Goal: Book appointment/travel/reservation

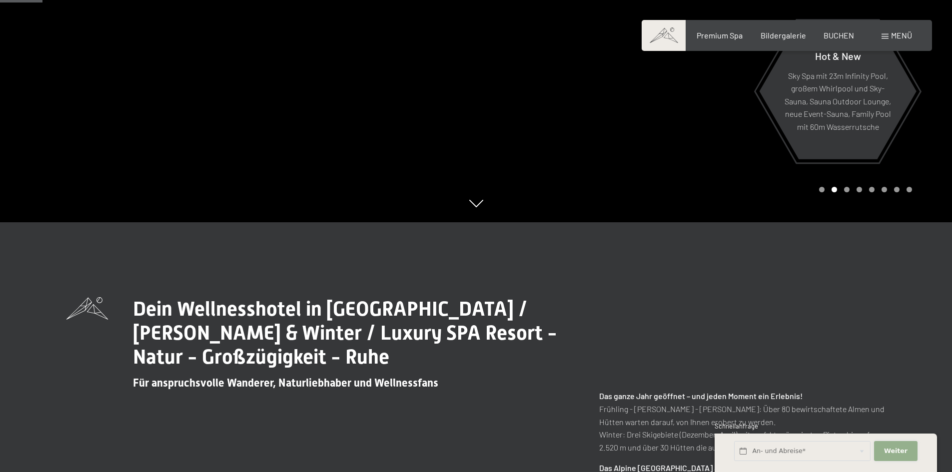
click at [897, 456] on button "Weiter Adressfelder ausblenden" at bounding box center [895, 451] width 43 height 20
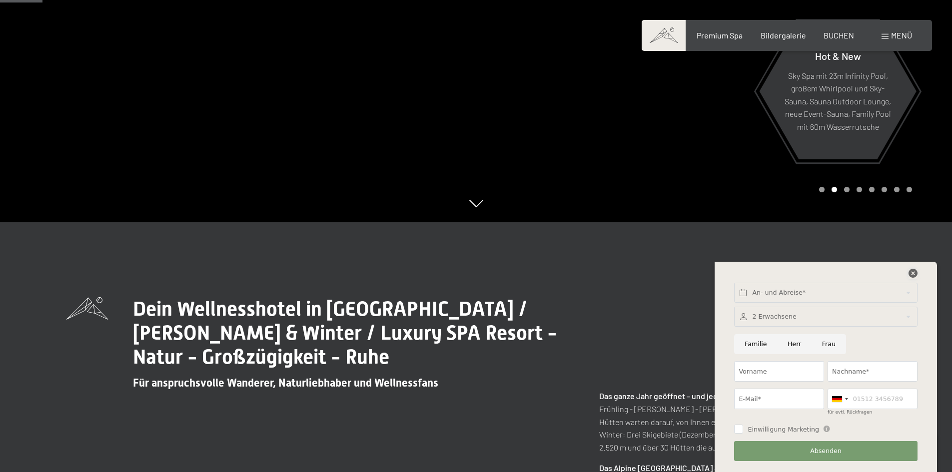
click at [910, 274] on icon at bounding box center [912, 273] width 9 height 9
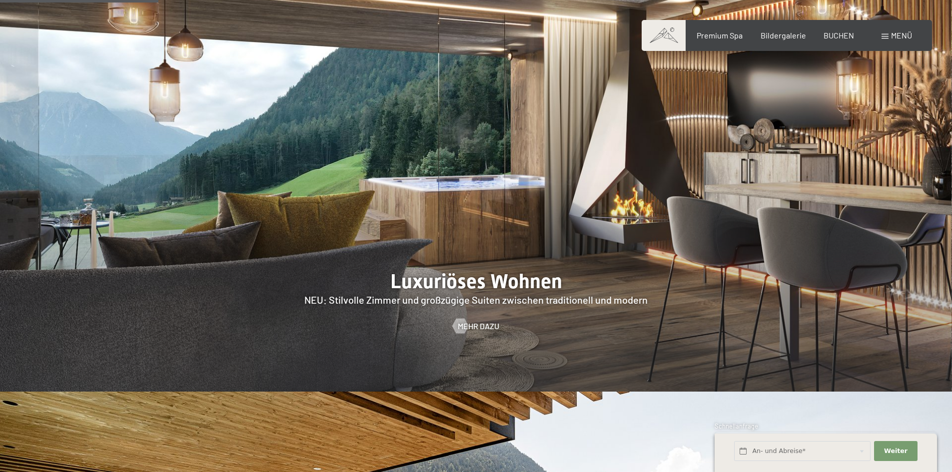
scroll to position [999, 0]
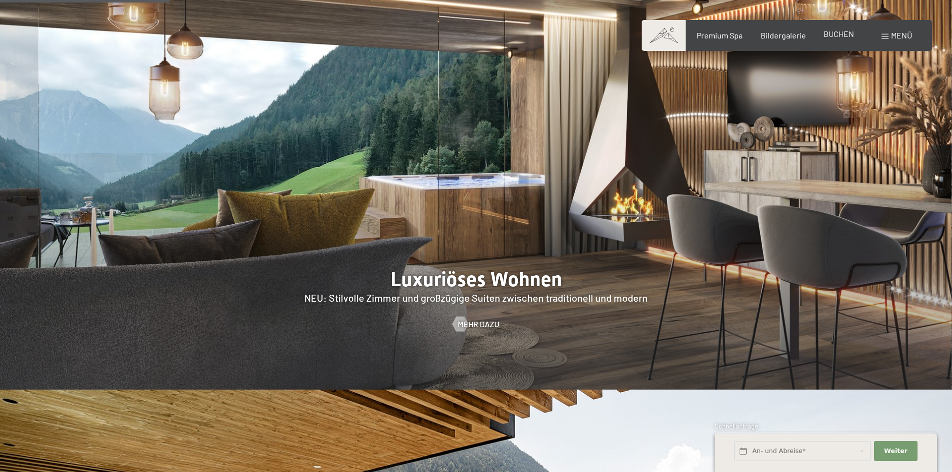
click at [837, 34] on span "BUCHEN" at bounding box center [838, 33] width 30 height 9
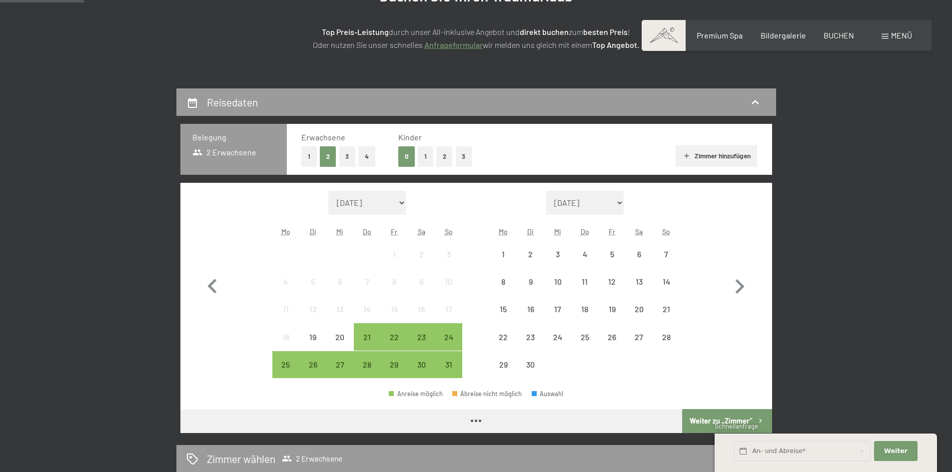
scroll to position [250, 0]
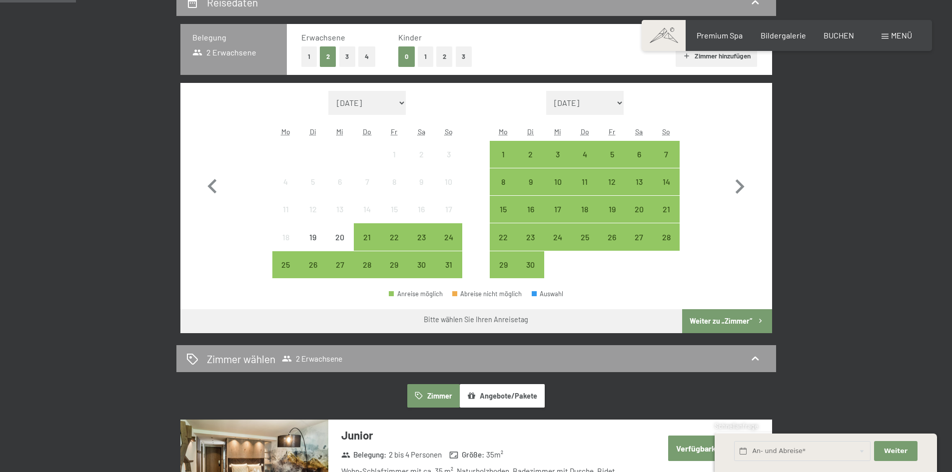
click at [398, 261] on span "Einwilligung Marketing*" at bounding box center [421, 265] width 82 height 10
click at [375, 261] on input "Einwilligung Marketing*" at bounding box center [370, 265] width 10 height 10
click at [393, 267] on span "Einwilligung Marketing*" at bounding box center [421, 265] width 82 height 10
click at [375, 267] on input "Einwilligung Marketing*" at bounding box center [370, 265] width 10 height 10
checkbox input "false"
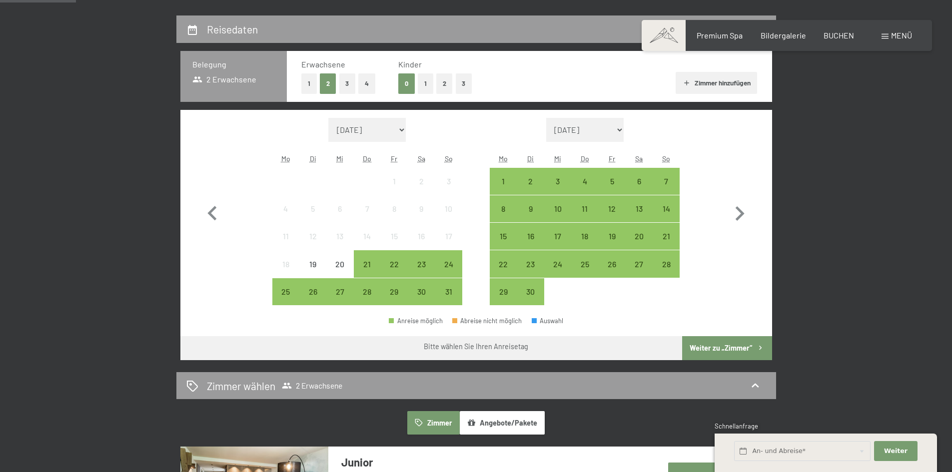
scroll to position [200, 0]
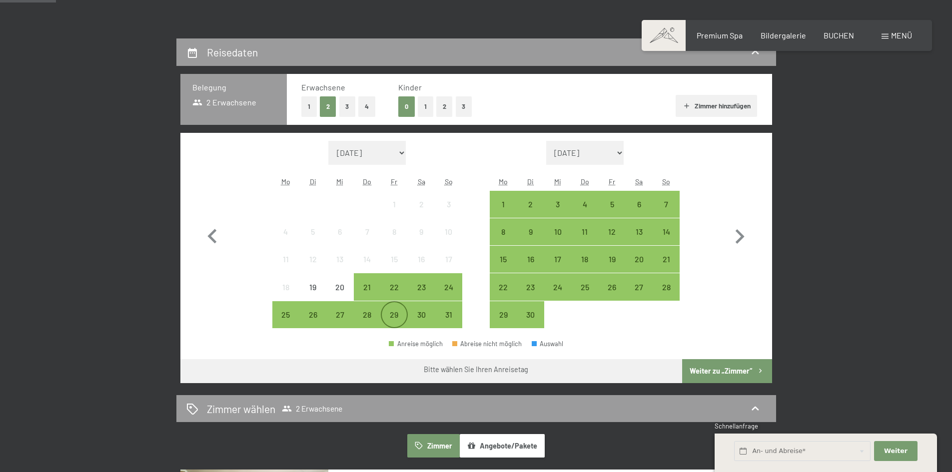
click at [390, 315] on div "29" at bounding box center [394, 323] width 25 height 25
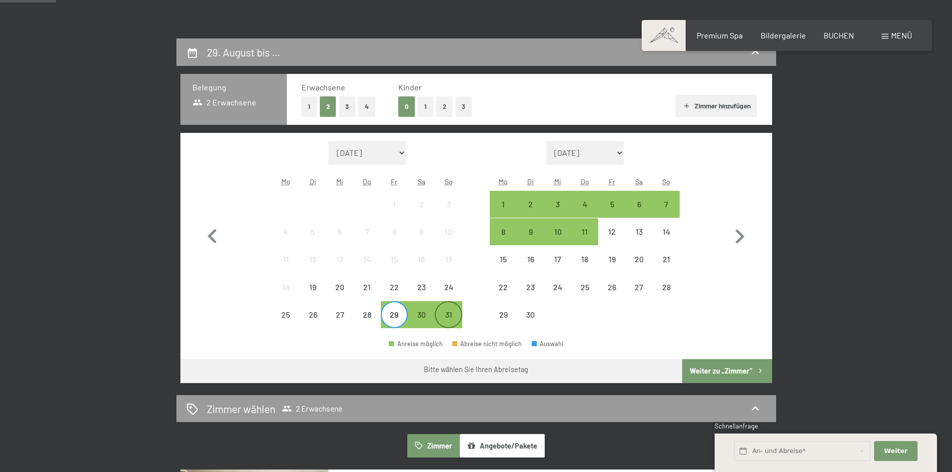
click at [448, 316] on div "31" at bounding box center [448, 323] width 25 height 25
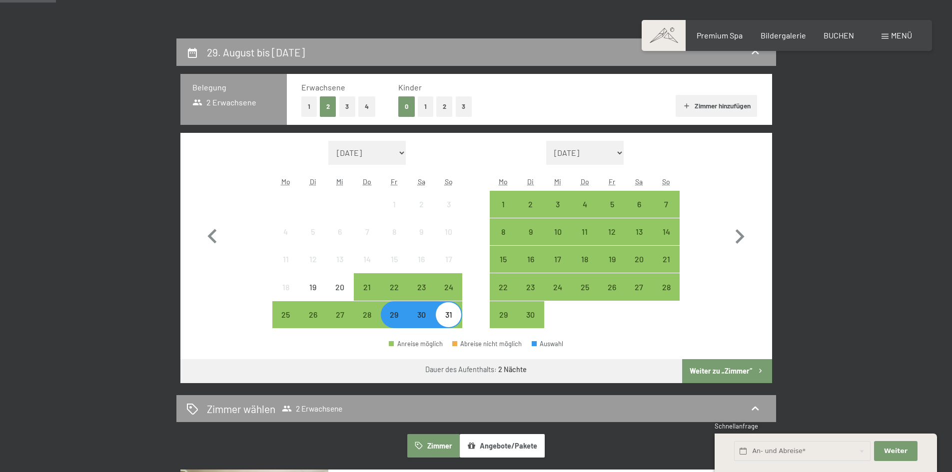
click at [733, 368] on button "Weiter zu „Zimmer“" at bounding box center [726, 371] width 89 height 24
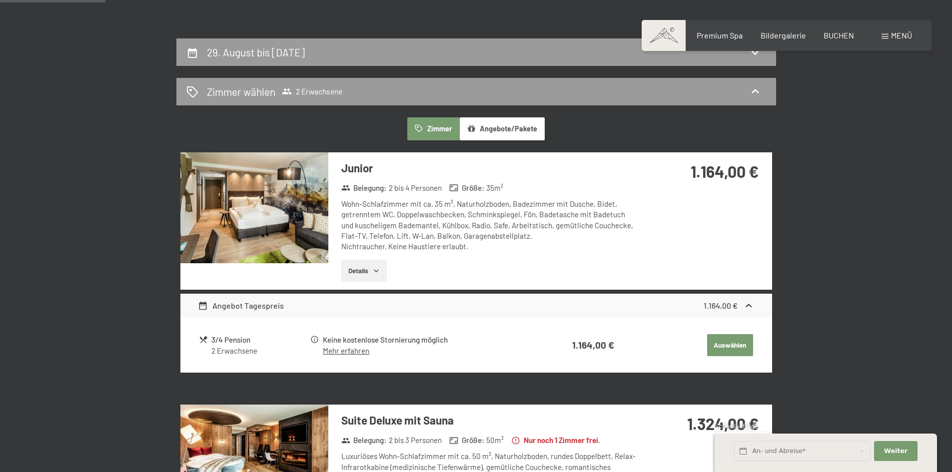
scroll to position [238, 0]
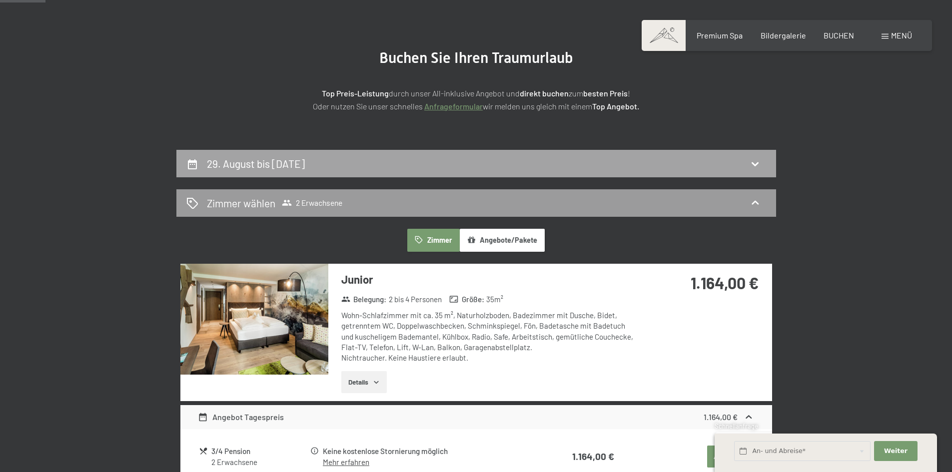
click at [297, 165] on h2 "29. August bis 31. August 2025" at bounding box center [256, 163] width 98 height 12
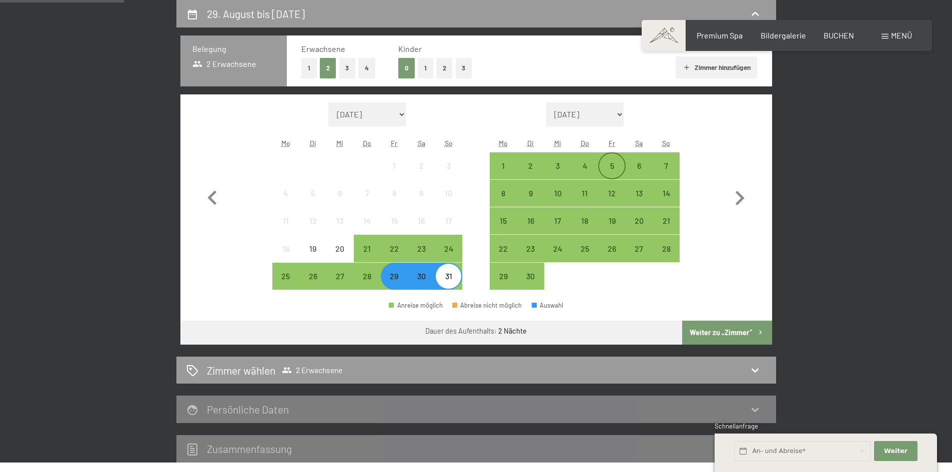
click at [619, 165] on div "5" at bounding box center [611, 174] width 25 height 25
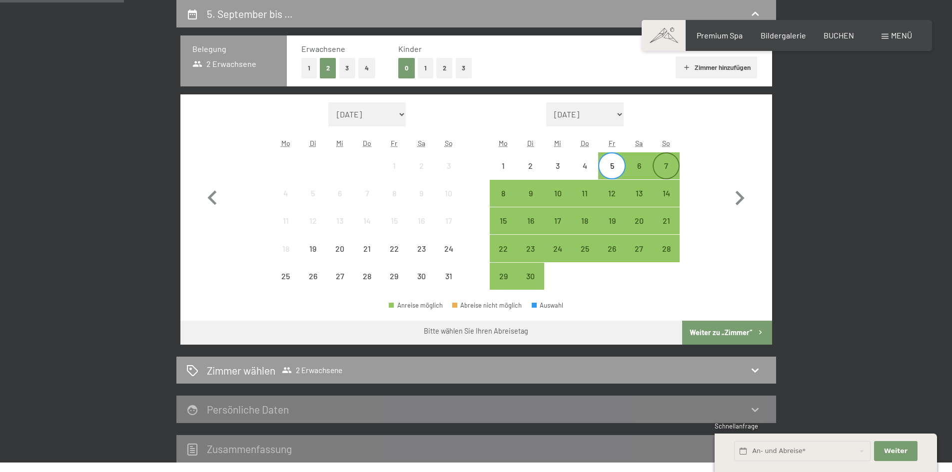
click at [674, 163] on div "7" at bounding box center [666, 174] width 25 height 25
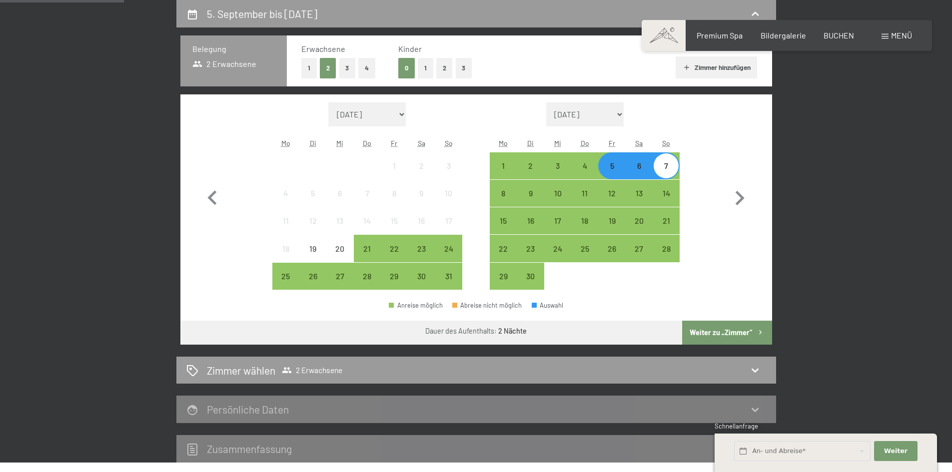
click at [729, 339] on button "Weiter zu „Zimmer“" at bounding box center [726, 333] width 89 height 24
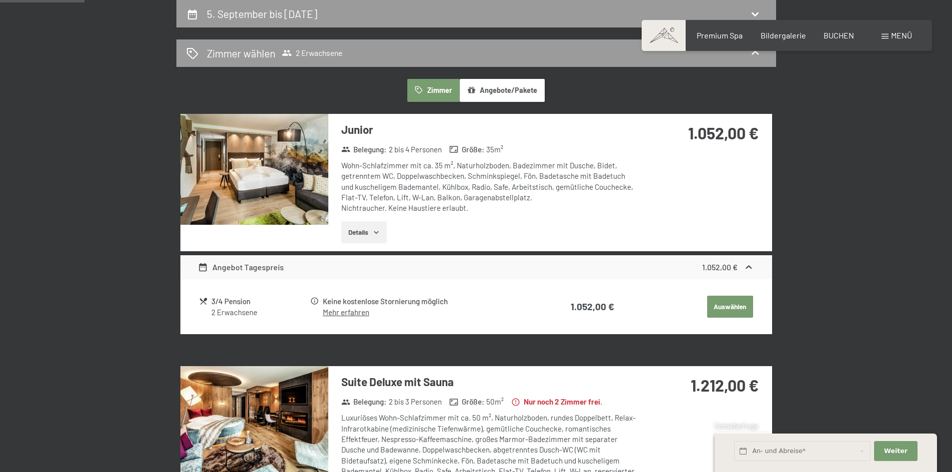
click at [491, 83] on button "Angebote/Pakete" at bounding box center [502, 90] width 85 height 23
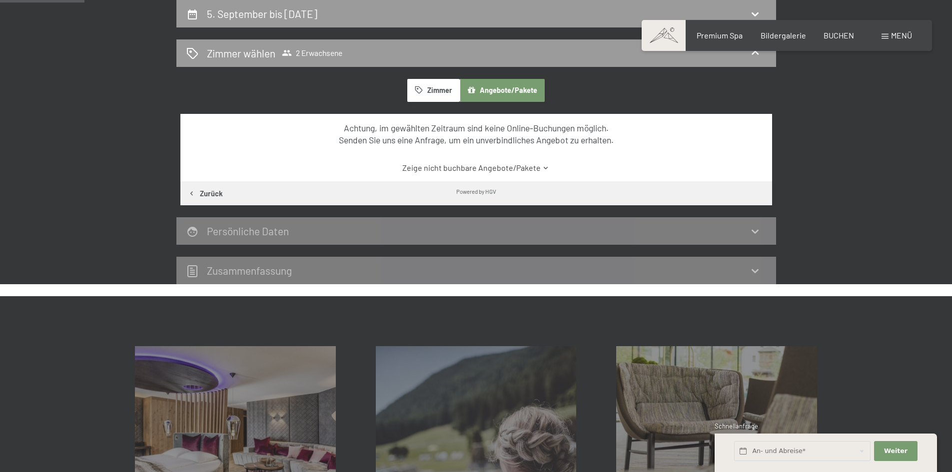
click at [415, 92] on icon "button" at bounding box center [419, 90] width 8 height 8
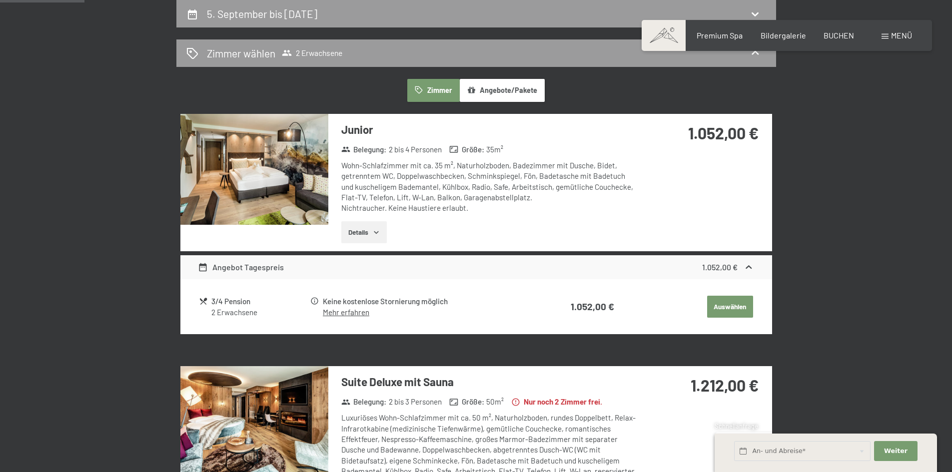
click at [478, 93] on button "Angebote/Pakete" at bounding box center [502, 90] width 85 height 23
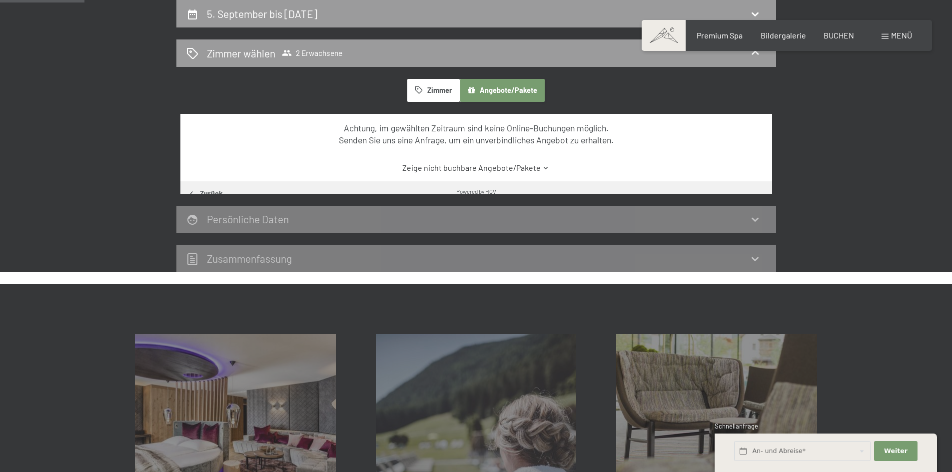
click at [460, 169] on link "Zeige nicht buchbare Angebote/Pakete" at bounding box center [476, 167] width 556 height 11
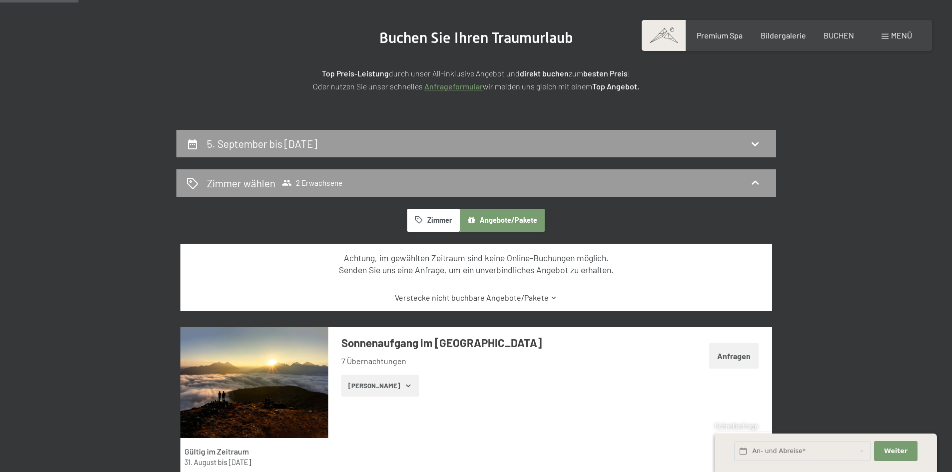
scroll to position [0, 0]
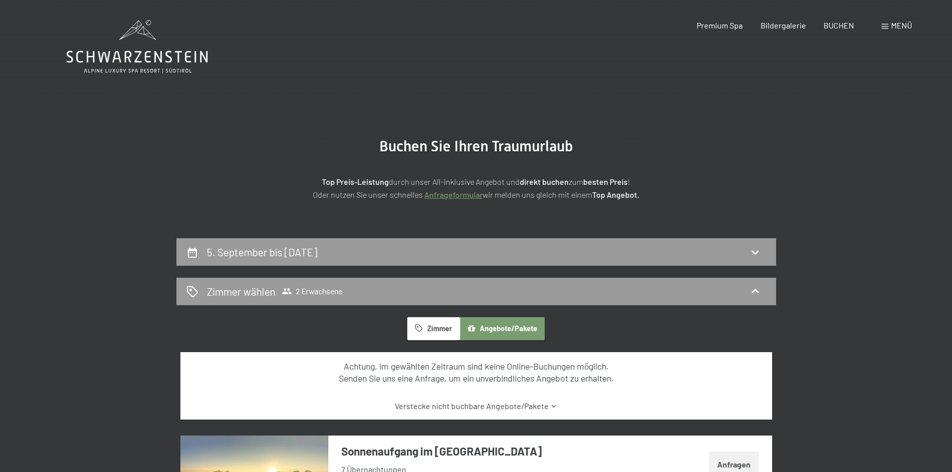
click at [433, 331] on button "Zimmer" at bounding box center [433, 328] width 52 height 23
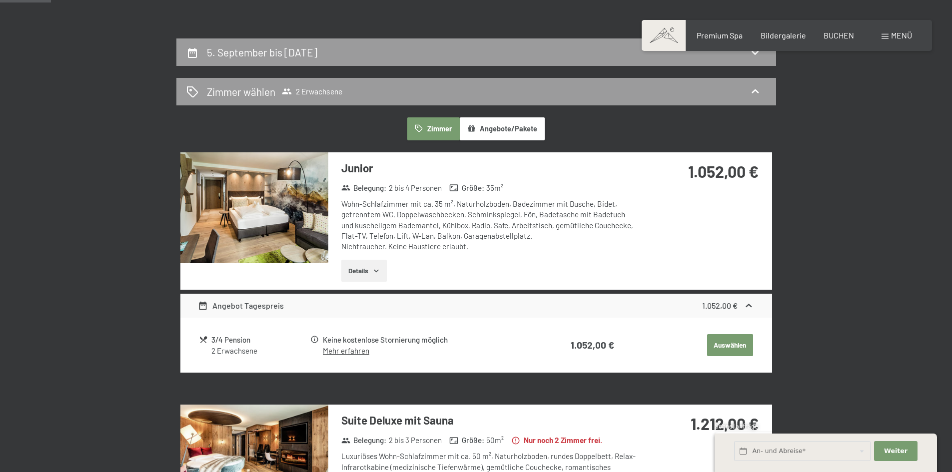
click at [317, 51] on h2 "5. September bis 7. September 2025" at bounding box center [262, 52] width 110 height 12
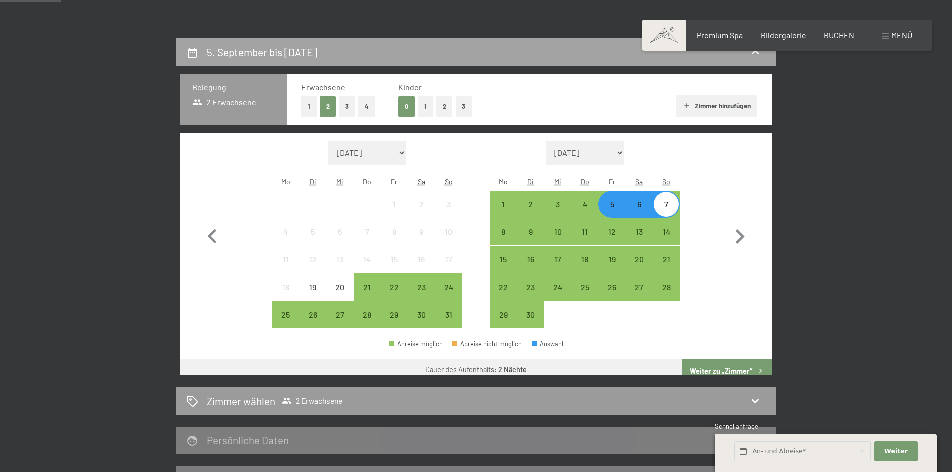
scroll to position [238, 0]
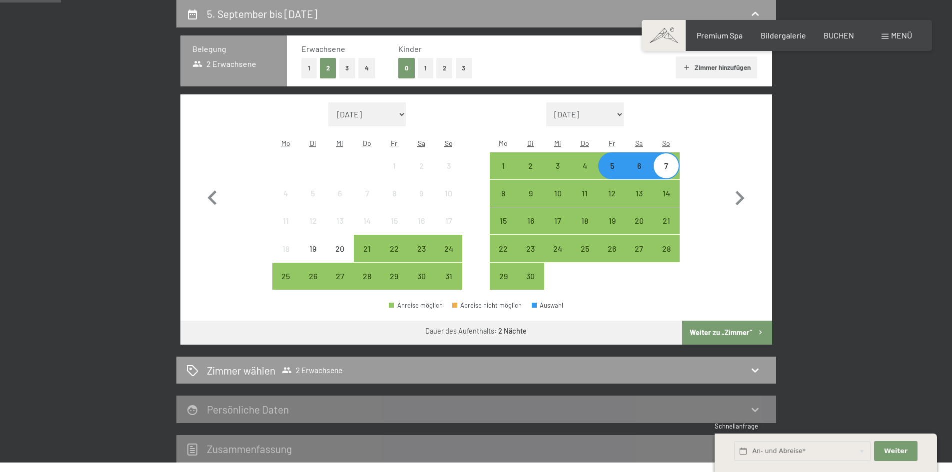
click at [636, 169] on div "6" at bounding box center [639, 174] width 25 height 25
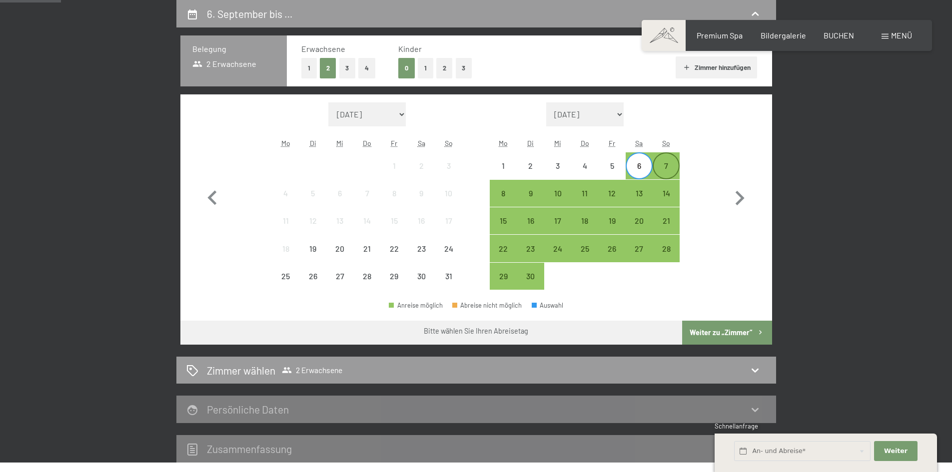
click at [667, 166] on div "7" at bounding box center [666, 174] width 25 height 25
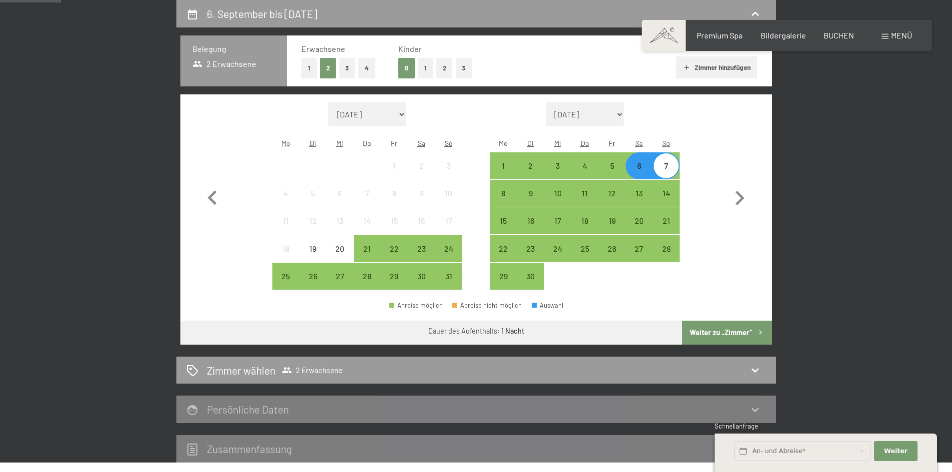
click at [730, 330] on button "Weiter zu „Zimmer“" at bounding box center [726, 333] width 89 height 24
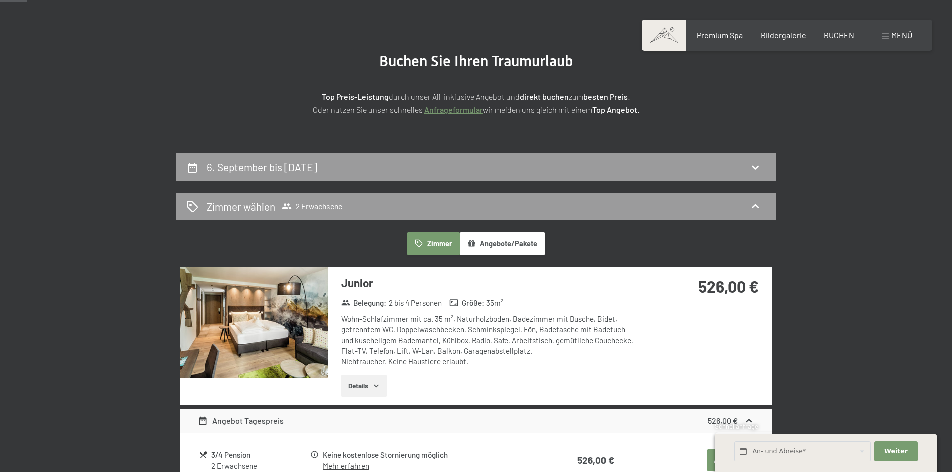
scroll to position [0, 0]
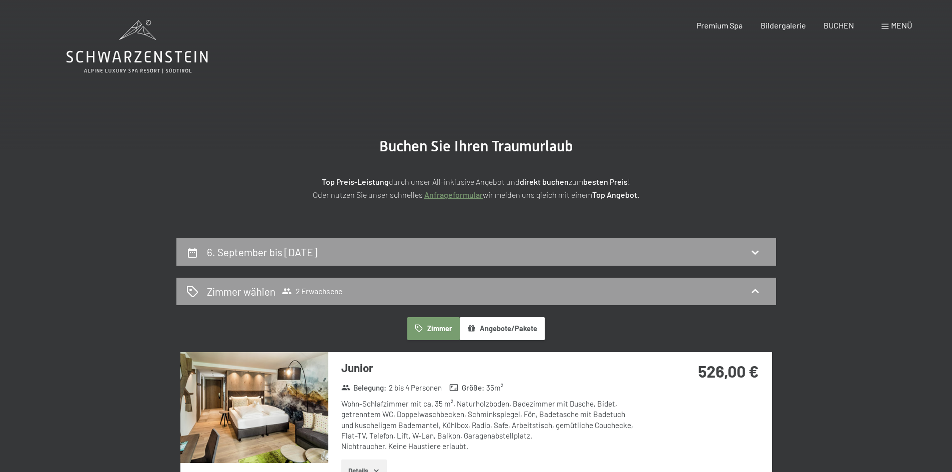
click at [247, 259] on div "6. September bis 7. September 2025" at bounding box center [264, 252] width 114 height 14
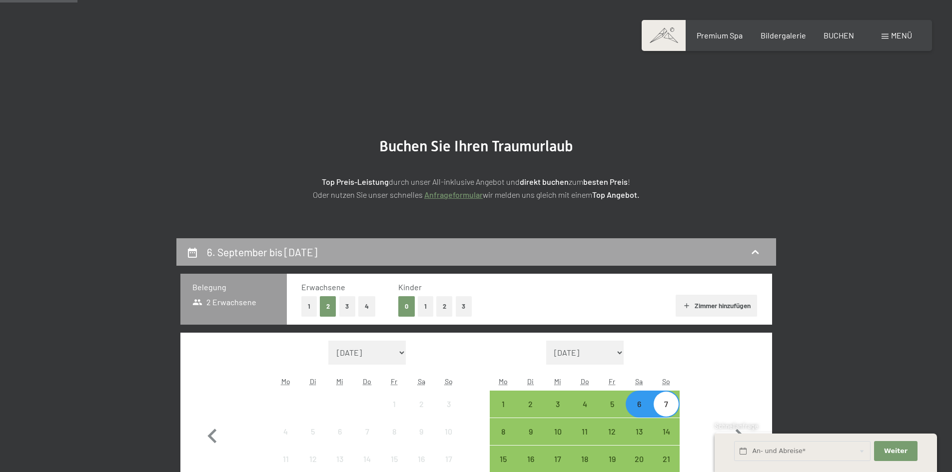
scroll to position [238, 0]
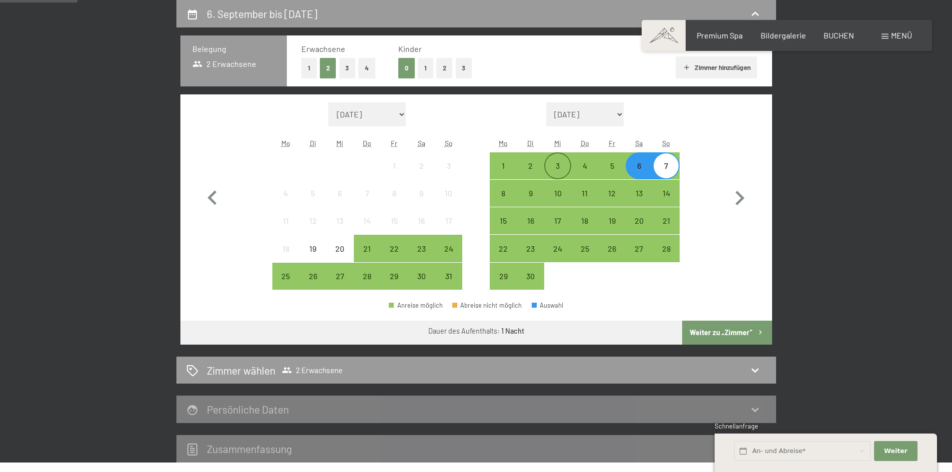
click at [561, 169] on div "3" at bounding box center [557, 174] width 25 height 25
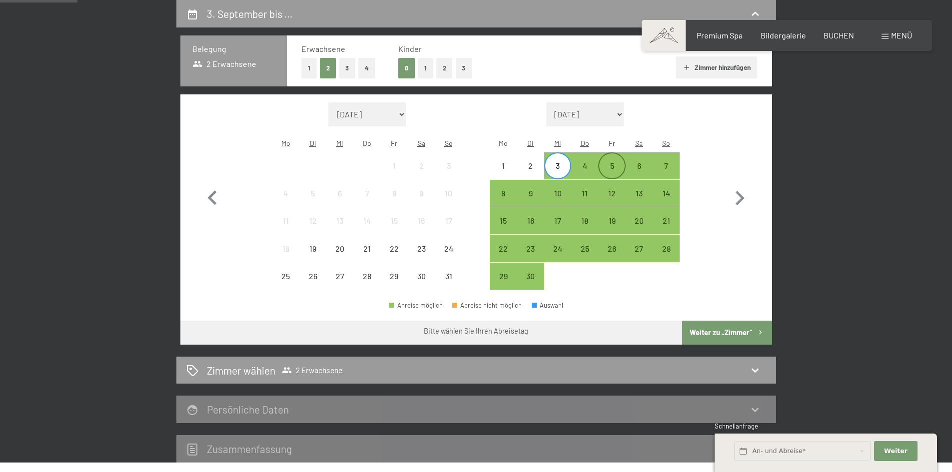
click at [609, 164] on div "5" at bounding box center [611, 174] width 25 height 25
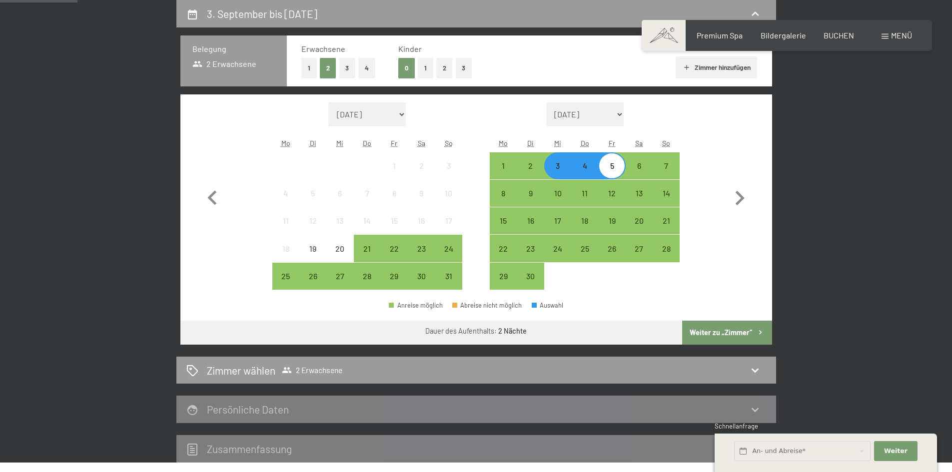
click at [720, 334] on button "Weiter zu „Zimmer“" at bounding box center [726, 333] width 89 height 24
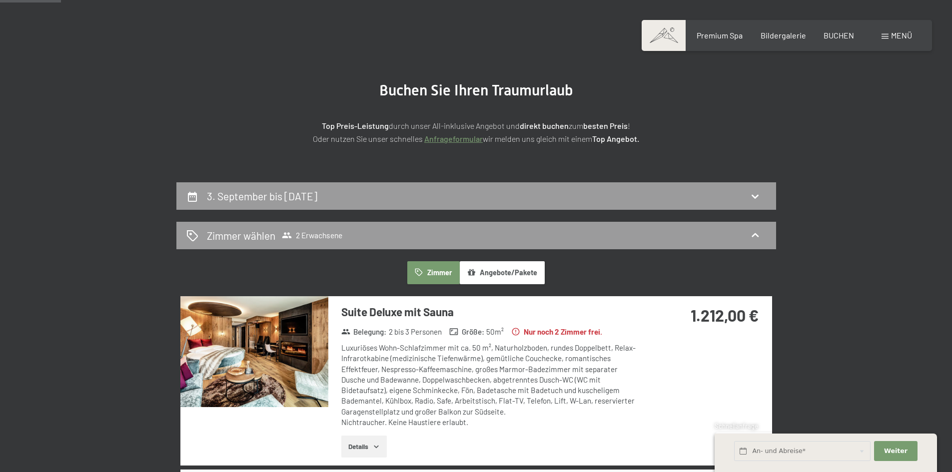
scroll to position [0, 0]
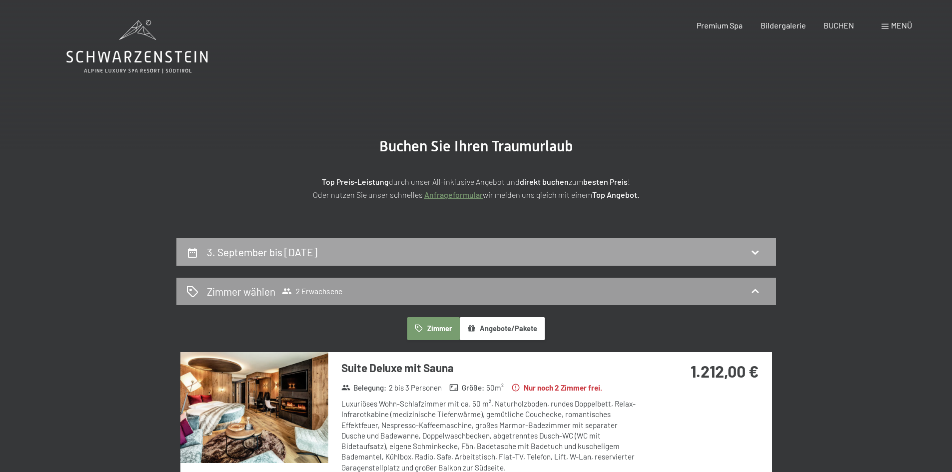
click at [299, 254] on h2 "3. September bis 5. September 2025" at bounding box center [262, 252] width 110 height 12
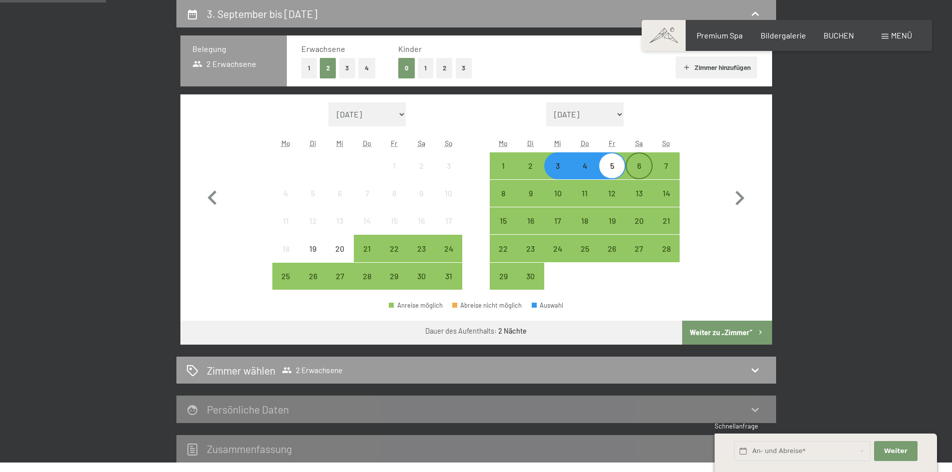
click at [630, 162] on div "6" at bounding box center [639, 174] width 25 height 25
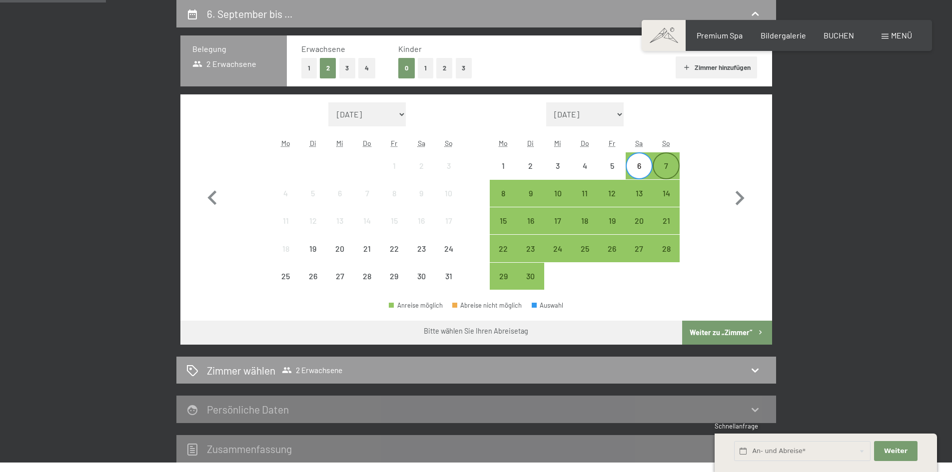
click at [666, 164] on div "7" at bounding box center [666, 174] width 25 height 25
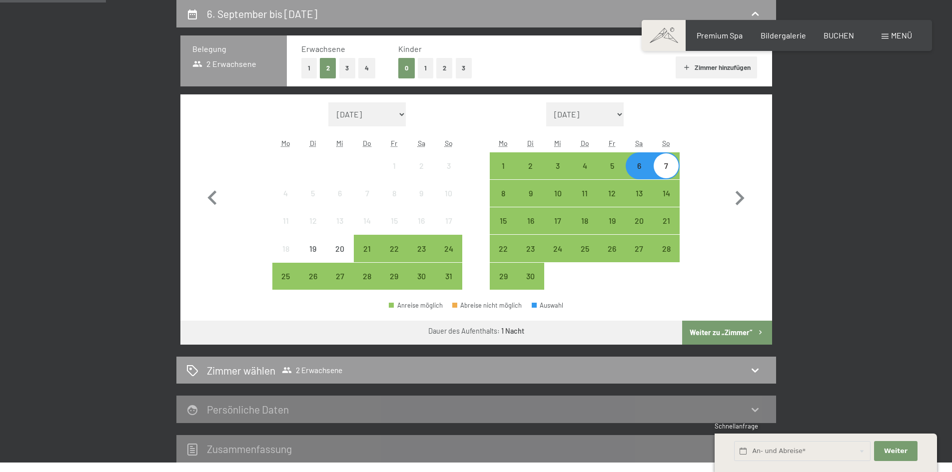
click at [711, 333] on button "Weiter zu „Zimmer“" at bounding box center [726, 333] width 89 height 24
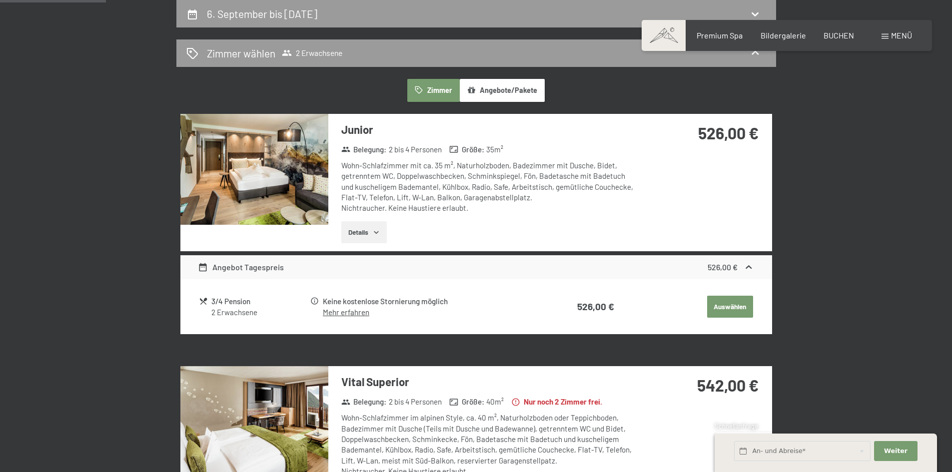
click at [537, 192] on div "Wohn-Schlafzimmer mit ca. 35 m², Naturholzboden, Badezimmer mit Dusche, Bidet, …" at bounding box center [489, 186] width 297 height 53
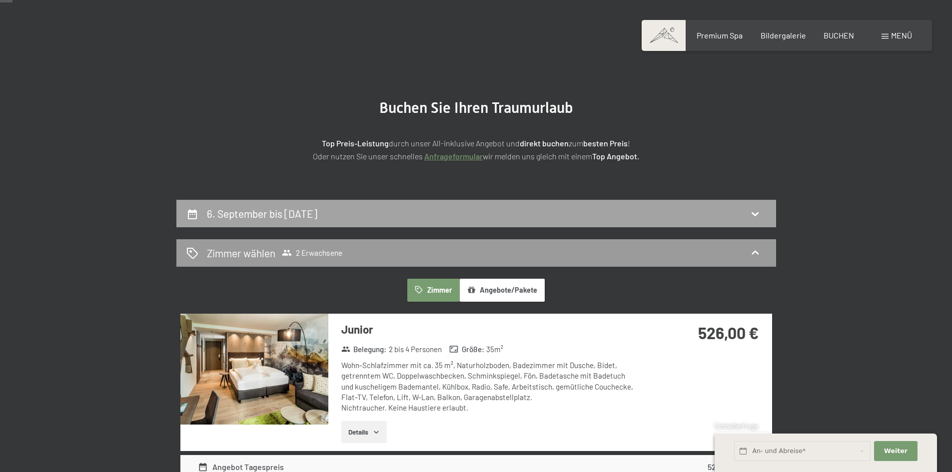
click at [622, 207] on div "6. September bis 7. September 2025" at bounding box center [476, 213] width 580 height 14
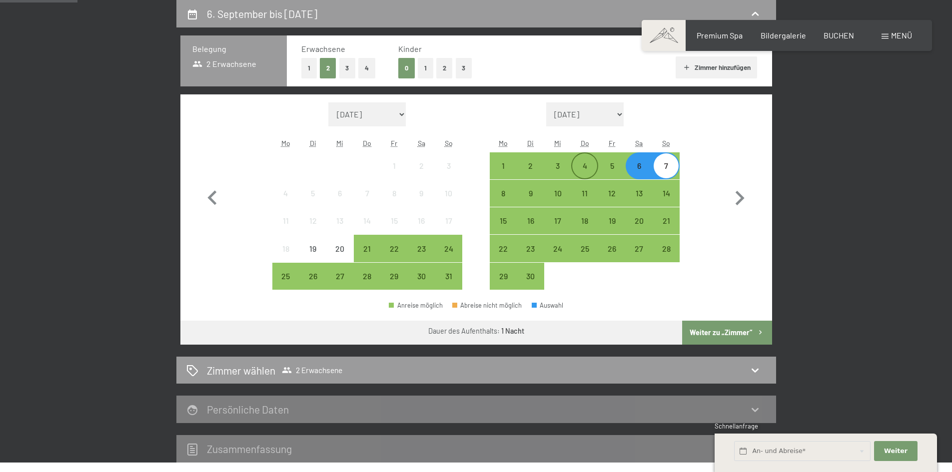
click at [584, 164] on div "4" at bounding box center [584, 174] width 25 height 25
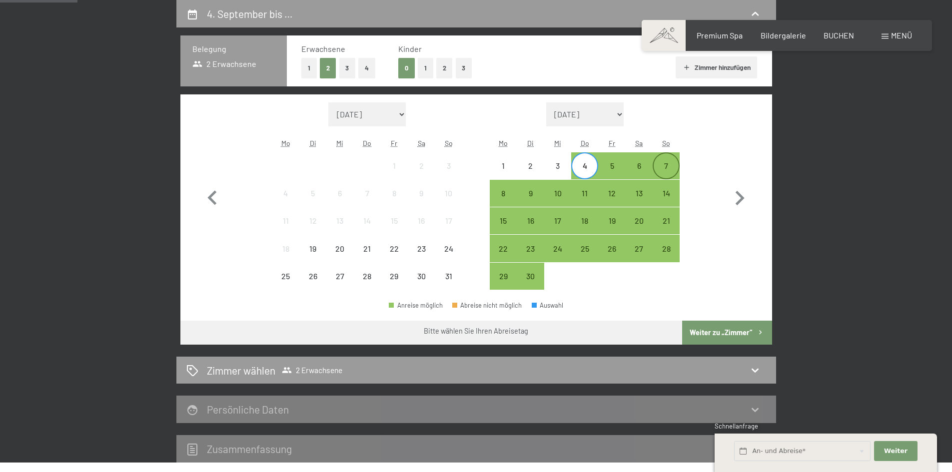
click at [666, 164] on div "7" at bounding box center [666, 174] width 25 height 25
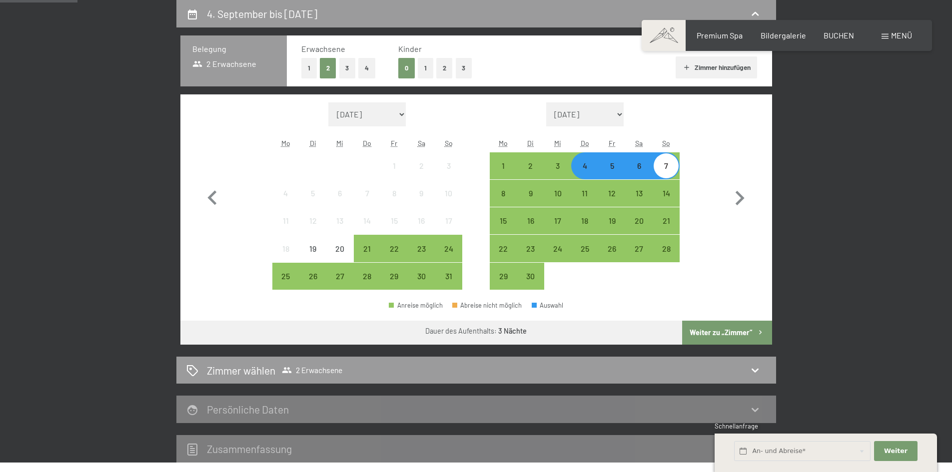
click at [728, 331] on button "Weiter zu „Zimmer“" at bounding box center [726, 333] width 89 height 24
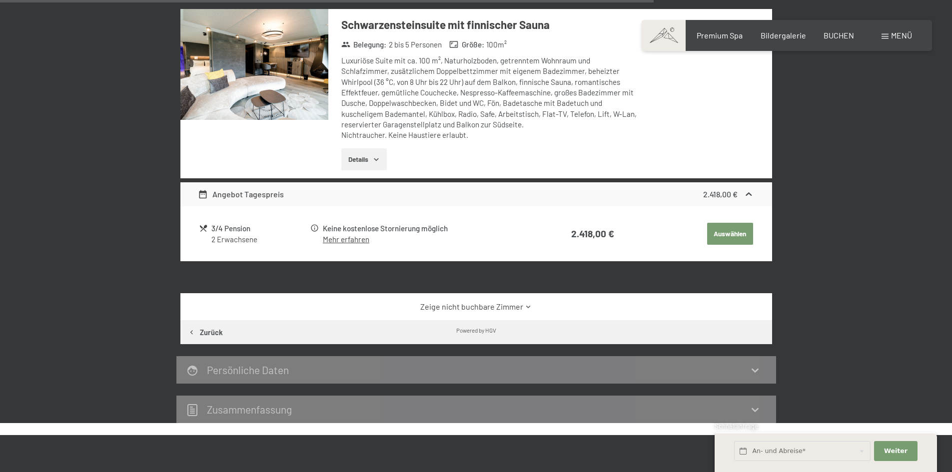
scroll to position [1587, 0]
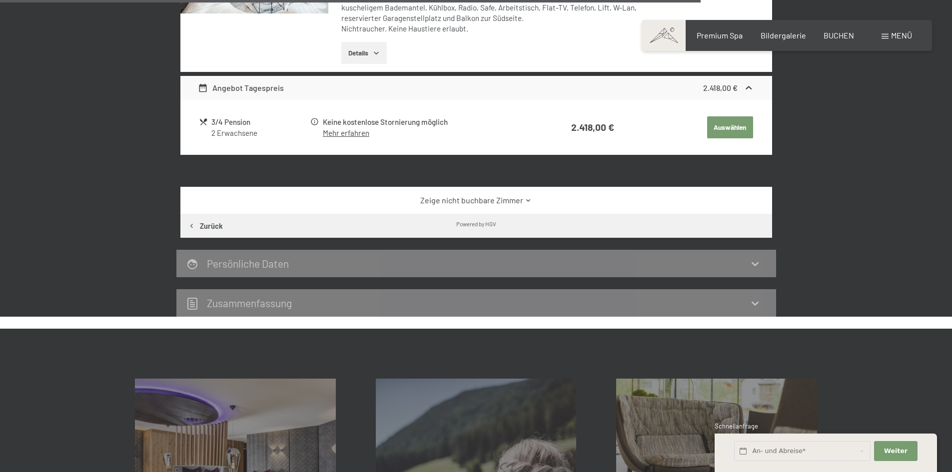
click at [501, 201] on link "Zeige nicht buchbare Zimmer" at bounding box center [476, 200] width 556 height 11
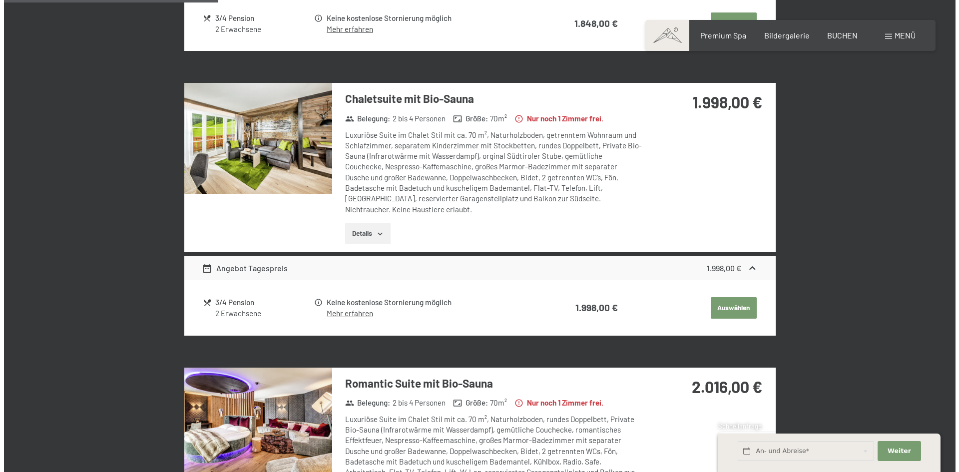
scroll to position [538, 0]
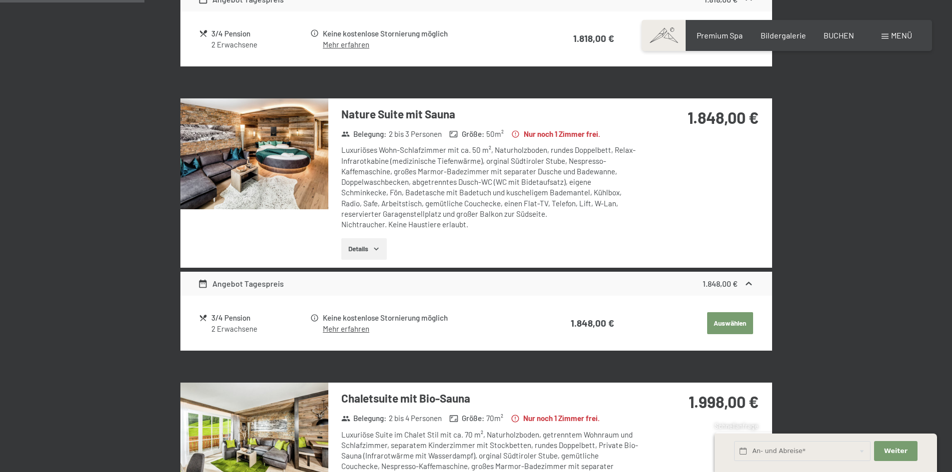
click at [903, 30] on div "Buchen Anfragen Premium Spa Bildergalerie BUCHEN Menü DE IT EN Gutschein Bilder…" at bounding box center [787, 35] width 250 height 11
click at [902, 37] on span "Menü" at bounding box center [901, 34] width 21 height 9
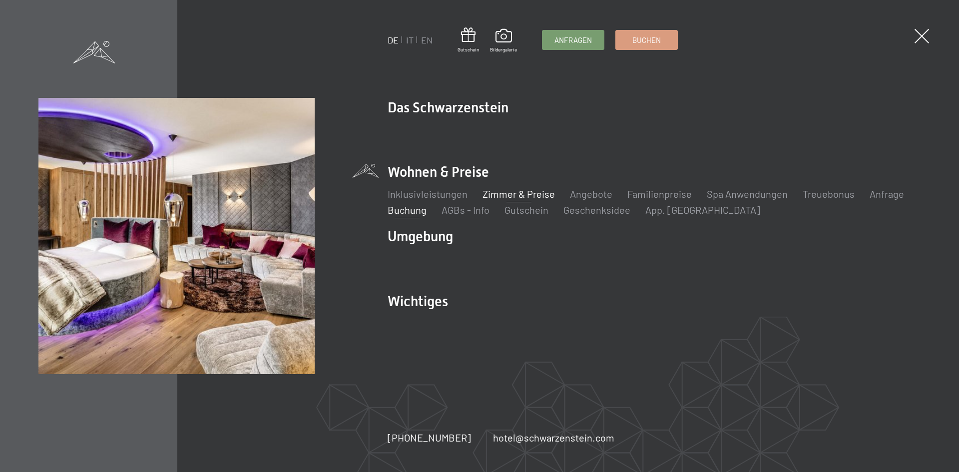
click at [528, 191] on link "Zimmer & Preise" at bounding box center [519, 194] width 72 height 12
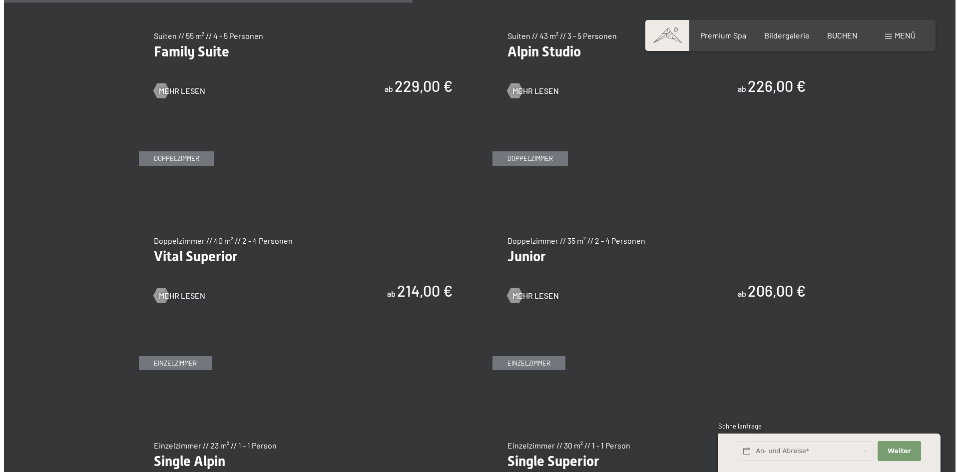
scroll to position [1349, 0]
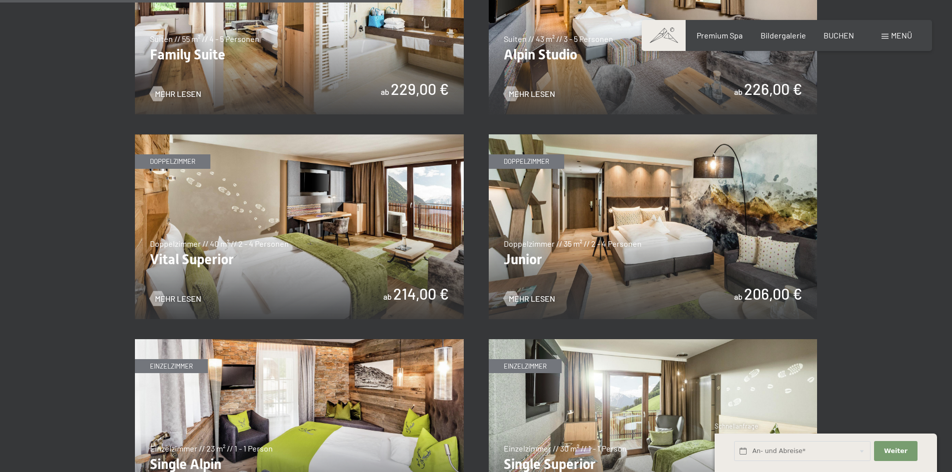
click at [907, 32] on span "Menü" at bounding box center [901, 34] width 21 height 9
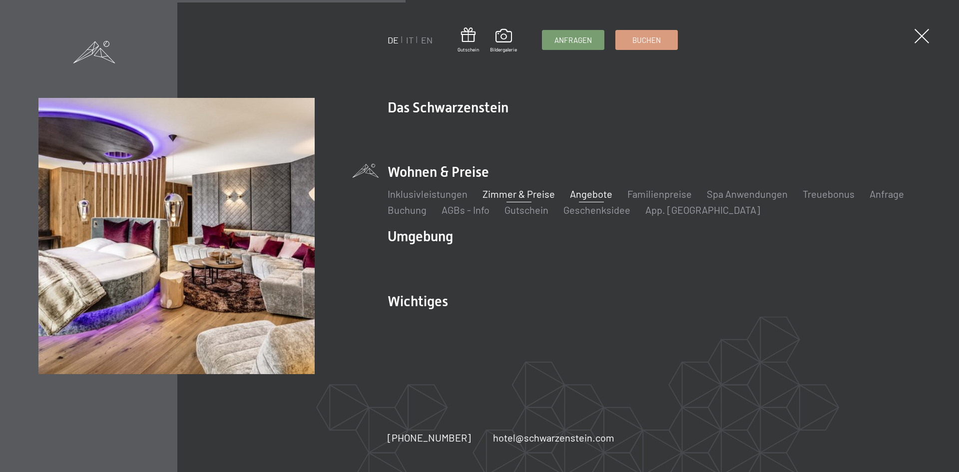
click at [587, 196] on link "Angebote" at bounding box center [591, 194] width 42 height 12
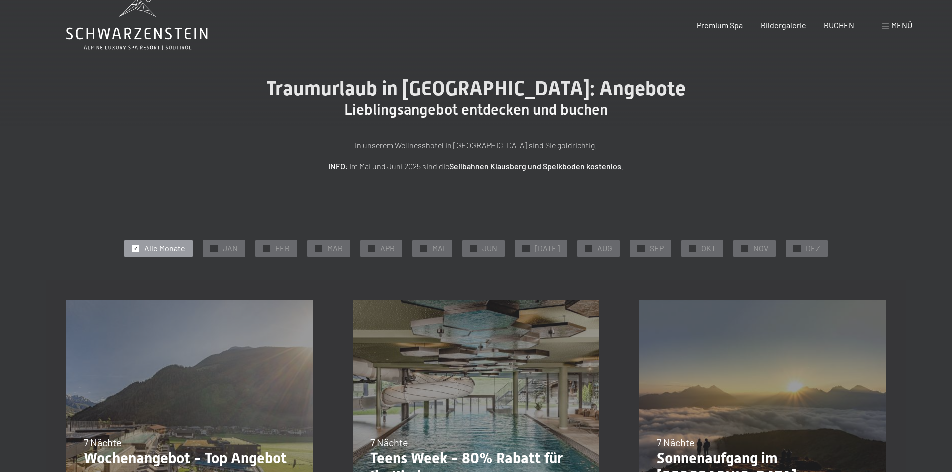
scroll to position [100, 0]
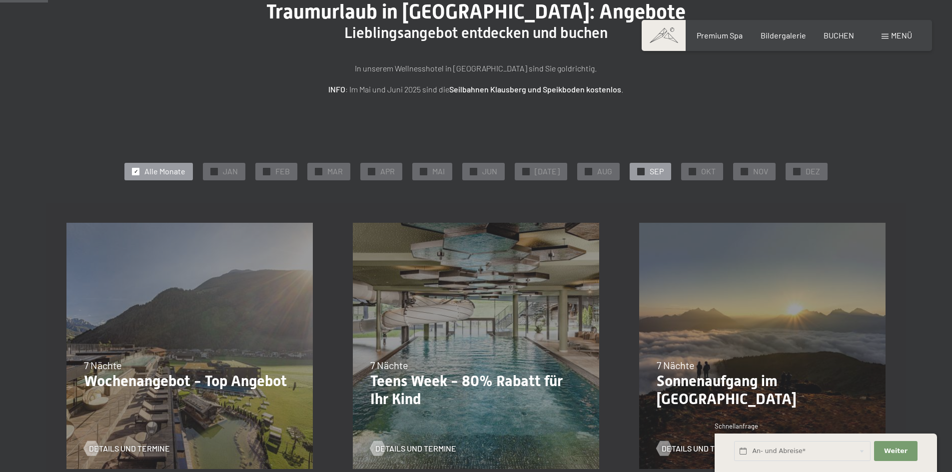
click at [639, 169] on span "✓" at bounding box center [641, 171] width 4 height 7
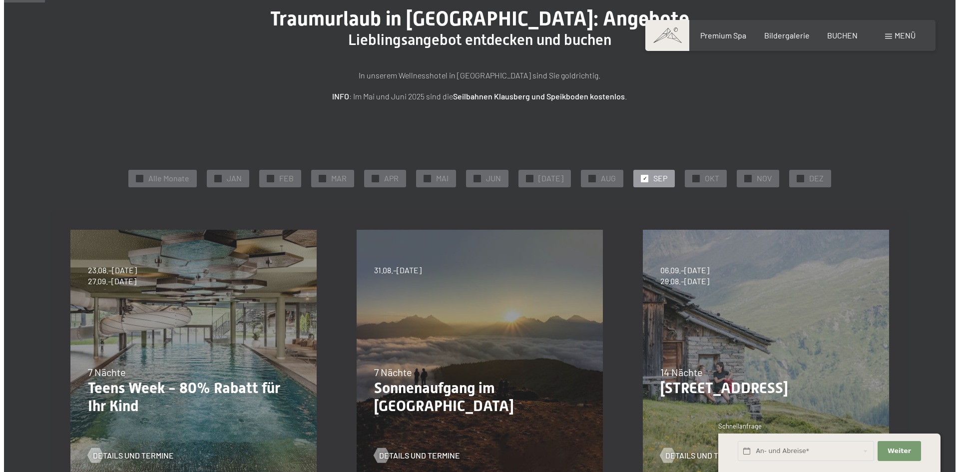
scroll to position [50, 0]
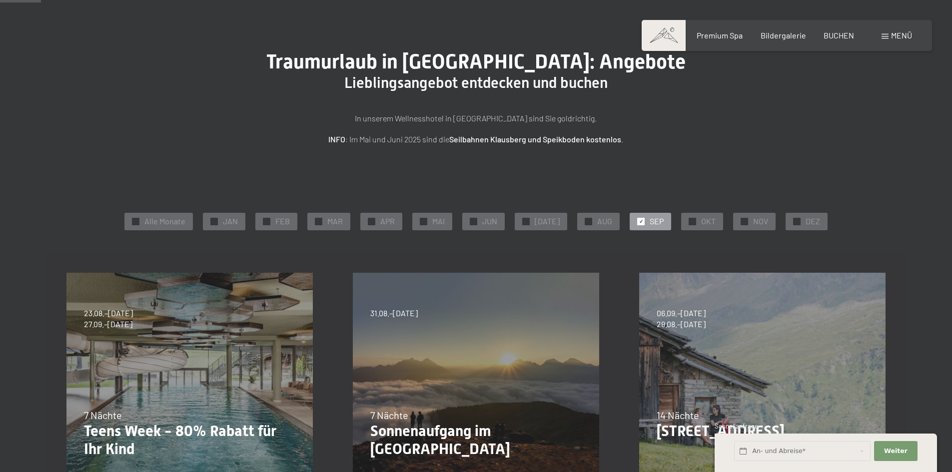
click at [893, 30] on span "Menü" at bounding box center [901, 34] width 21 height 9
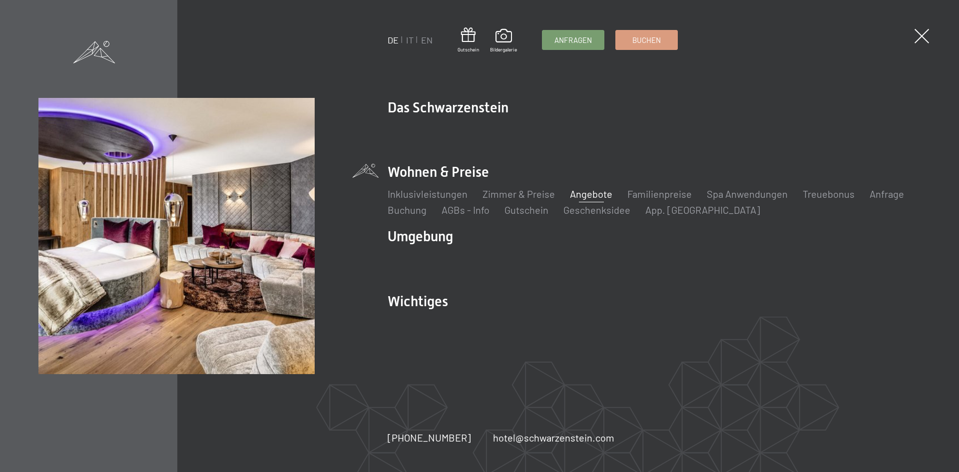
click at [934, 32] on div "DE IT EN Gutschein Bildergalerie Anfragen Buchen DE IT EN Das Schwarzenstein Ne…" at bounding box center [479, 236] width 959 height 472
click at [918, 39] on span at bounding box center [922, 36] width 20 height 20
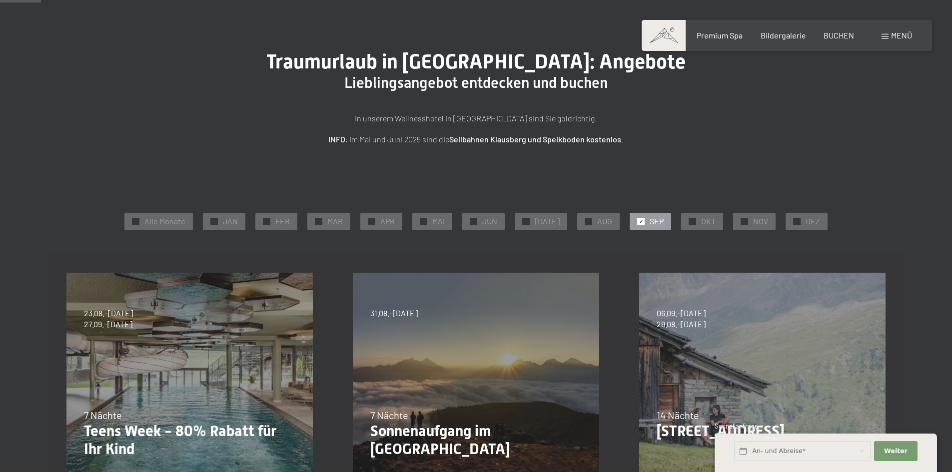
click at [906, 34] on span "Menü" at bounding box center [901, 34] width 21 height 9
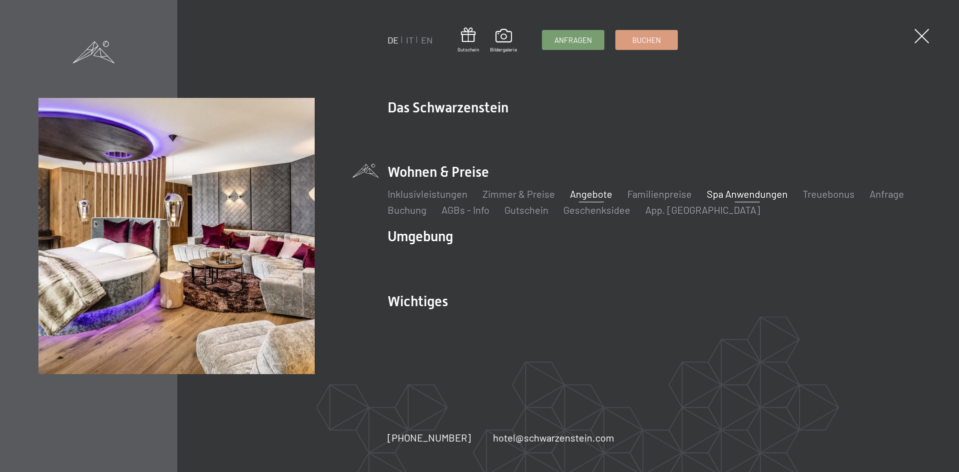
click at [758, 194] on link "Spa Anwendungen" at bounding box center [747, 194] width 81 height 12
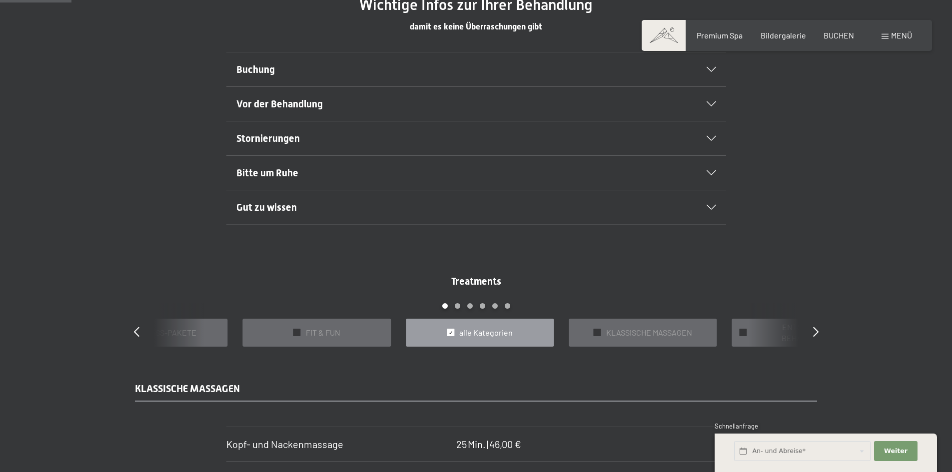
scroll to position [799, 0]
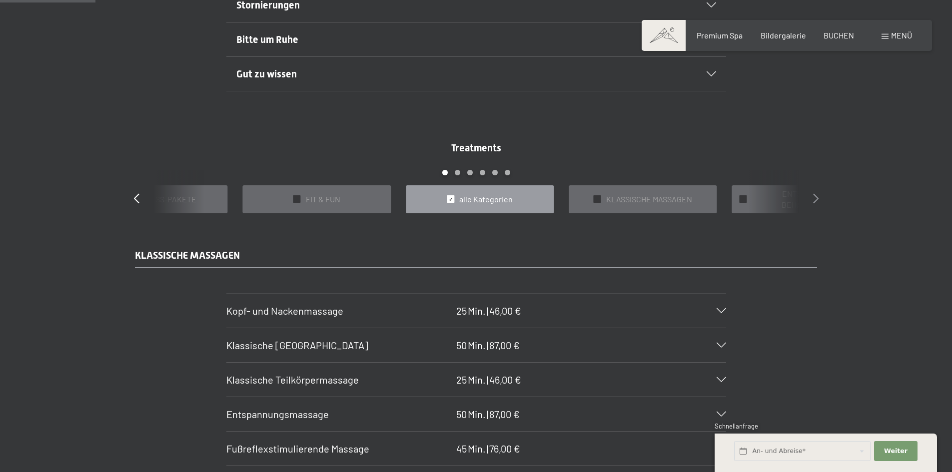
click at [813, 200] on icon at bounding box center [815, 198] width 5 height 10
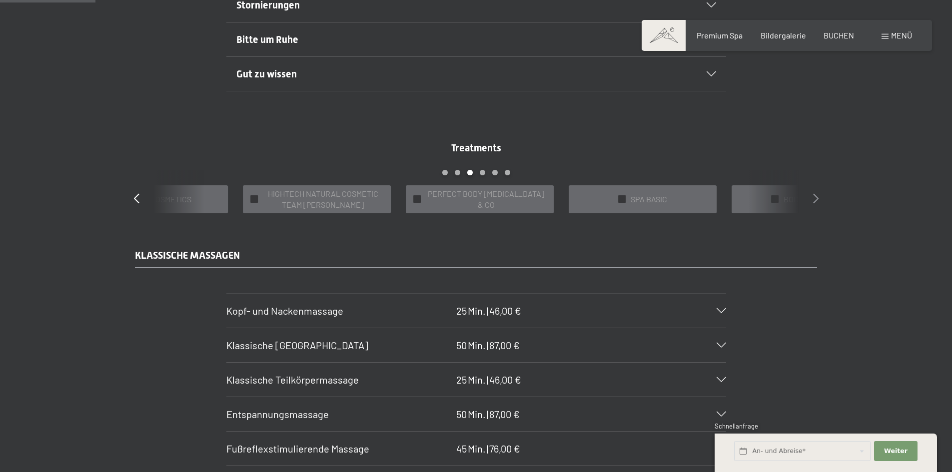
click at [813, 200] on icon at bounding box center [815, 198] width 5 height 10
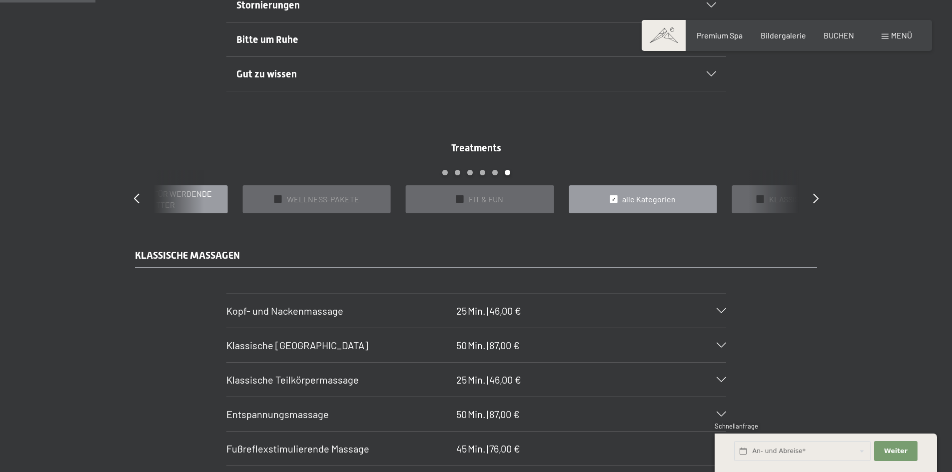
click at [216, 190] on span "VORFREUDE FÜR WERDENDE MÜTTER" at bounding box center [159, 199] width 120 height 22
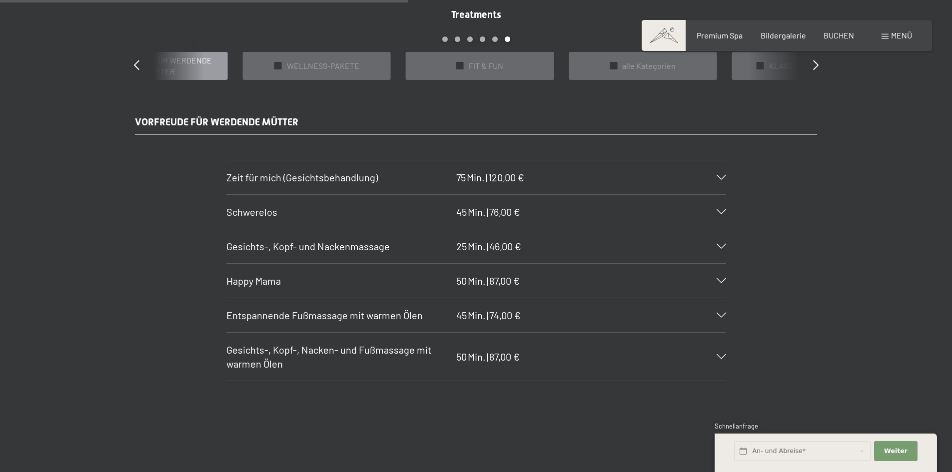
scroll to position [949, 0]
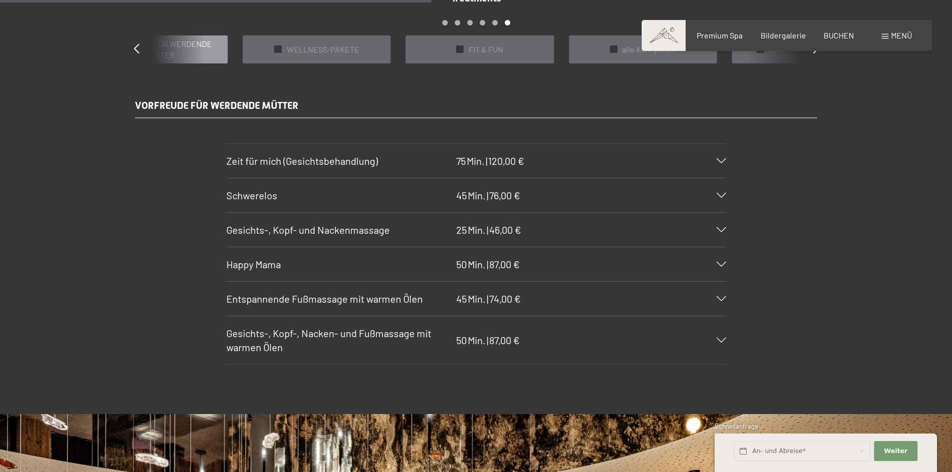
click at [407, 199] on h3 "Schwerelos" at bounding box center [338, 195] width 225 height 14
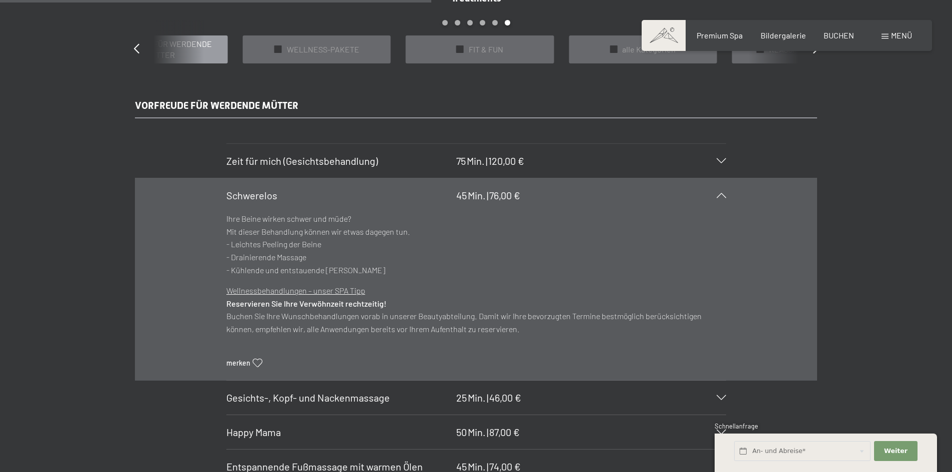
click at [407, 199] on h3 "Schwerelos" at bounding box center [338, 195] width 225 height 14
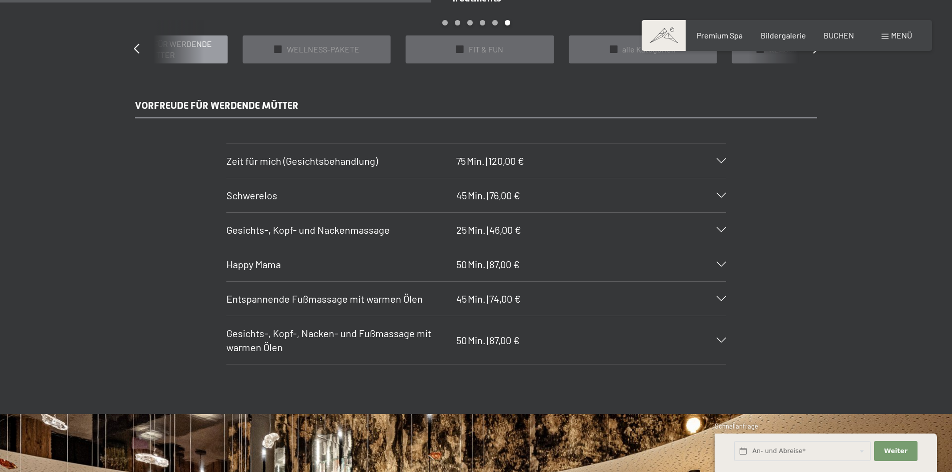
click at [383, 262] on span "Einwilligung Marketing*" at bounding box center [421, 265] width 82 height 10
click at [375, 262] on input "Einwilligung Marketing*" at bounding box center [370, 265] width 10 height 10
checkbox input "false"
click at [500, 272] on div "Happy Mama 50 Min. | 87,00 €" at bounding box center [476, 264] width 500 height 34
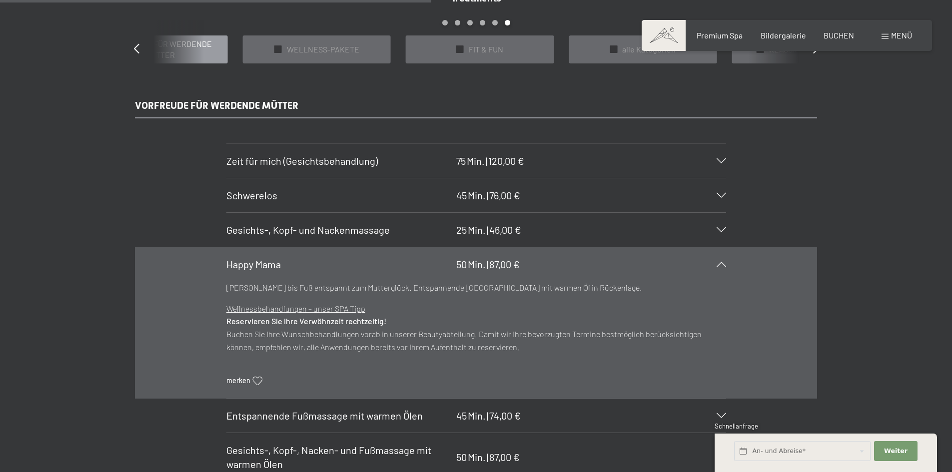
click at [500, 272] on div "Happy Mama 50 Min. | 87,00 €" at bounding box center [476, 264] width 500 height 34
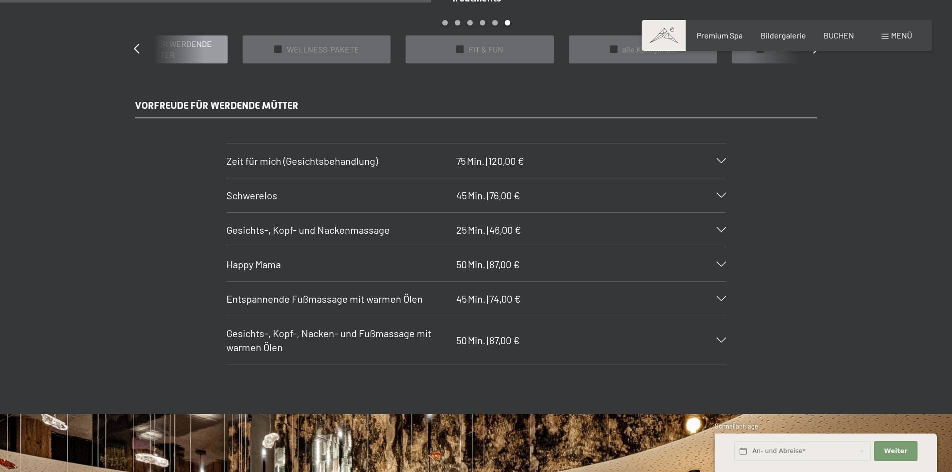
click at [477, 229] on span "Min." at bounding box center [477, 230] width 18 height 12
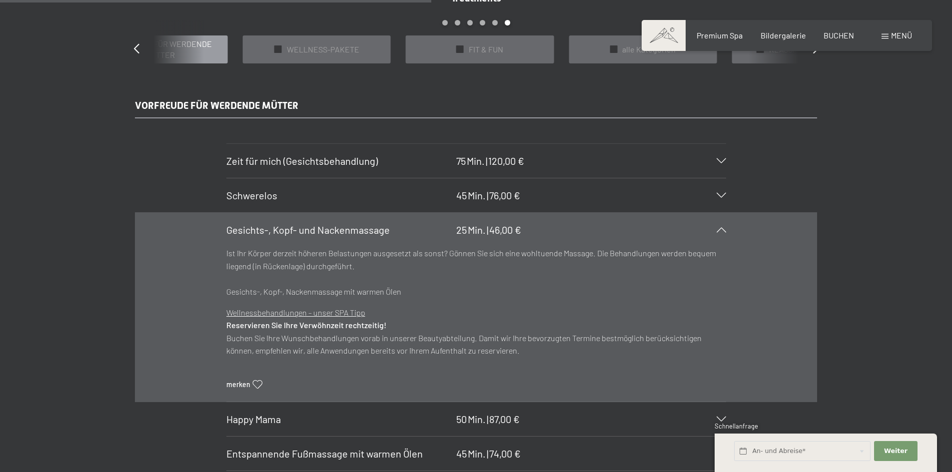
click at [555, 234] on div "Gesichts-, Kopf- und Nackenmassage 25 Min. | 46,00 €" at bounding box center [476, 230] width 500 height 34
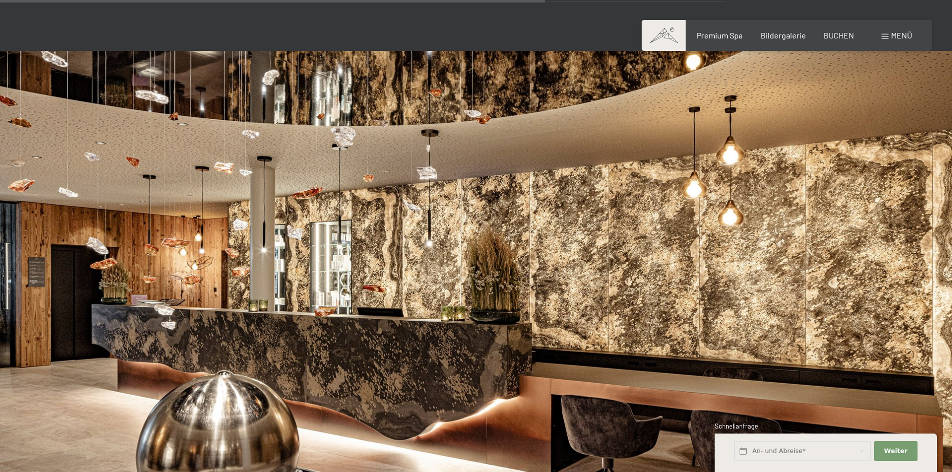
scroll to position [1199, 0]
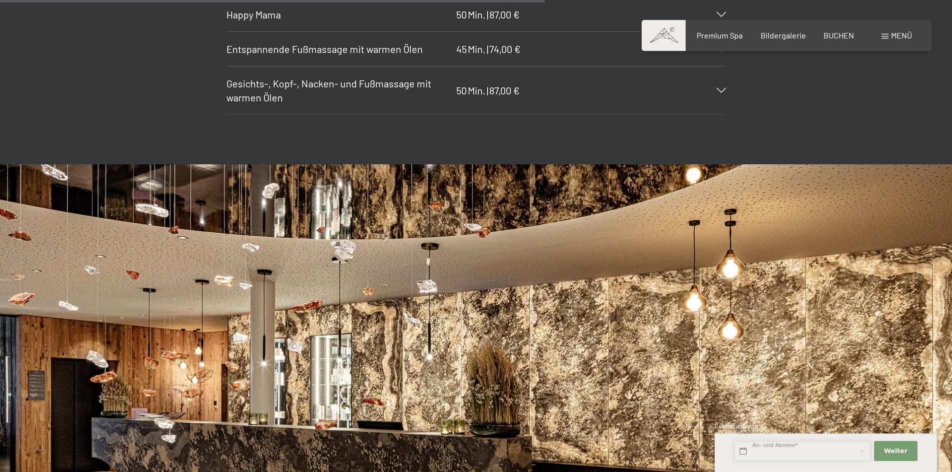
click at [819, 451] on input "text" at bounding box center [802, 451] width 136 height 20
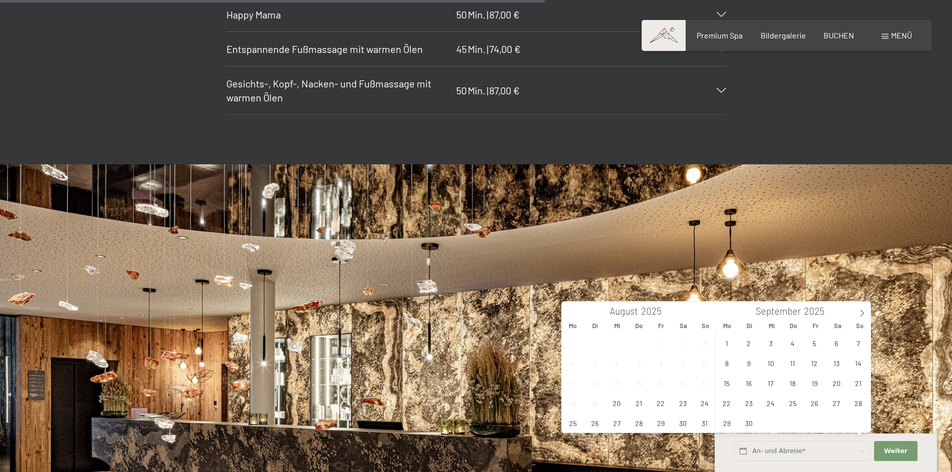
click at [836, 40] on div "Premium Spa Bildergalerie BUCHEN" at bounding box center [767, 35] width 210 height 11
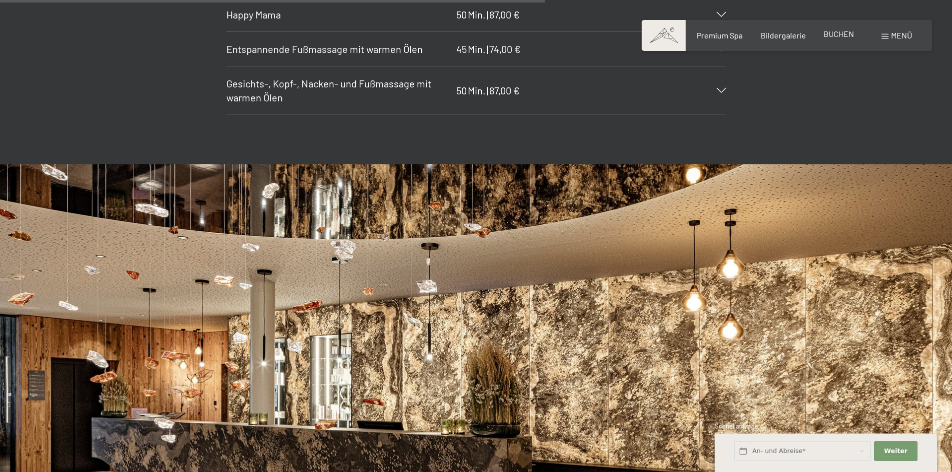
click at [833, 35] on span "BUCHEN" at bounding box center [838, 33] width 30 height 9
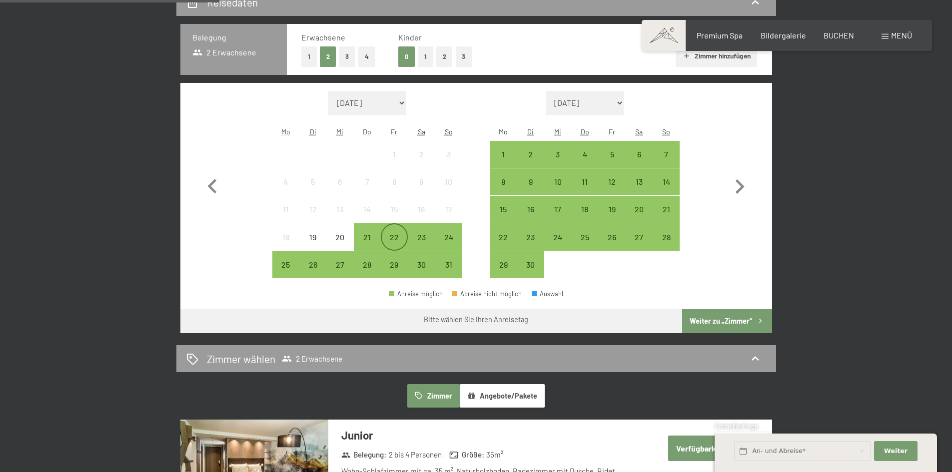
click at [390, 239] on div "22" at bounding box center [394, 245] width 25 height 25
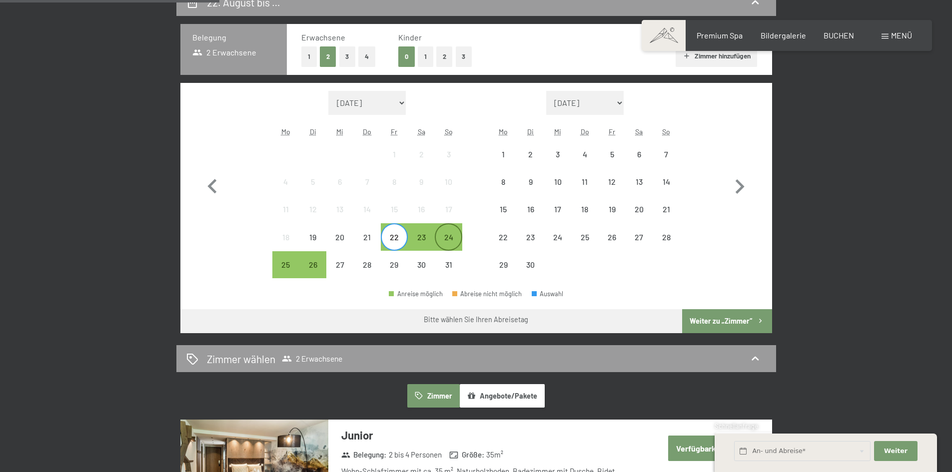
click at [451, 234] on div "24" at bounding box center [448, 245] width 25 height 25
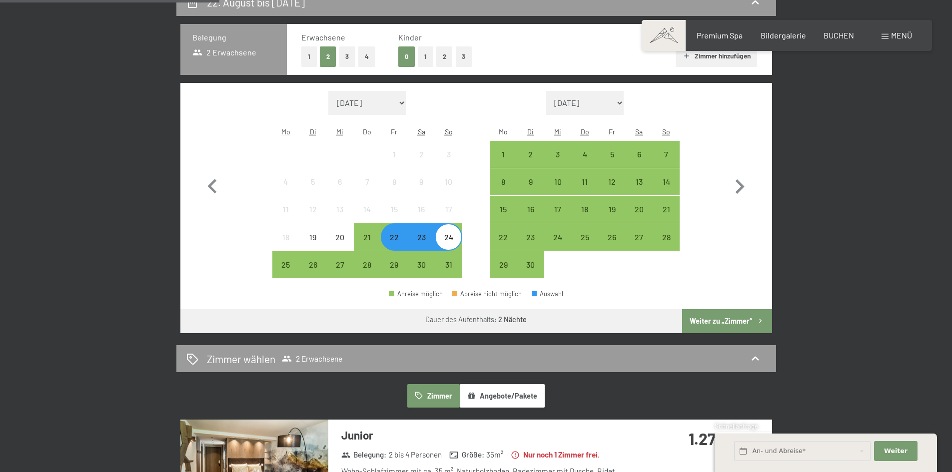
click at [734, 327] on button "Weiter zu „Zimmer“" at bounding box center [726, 321] width 89 height 24
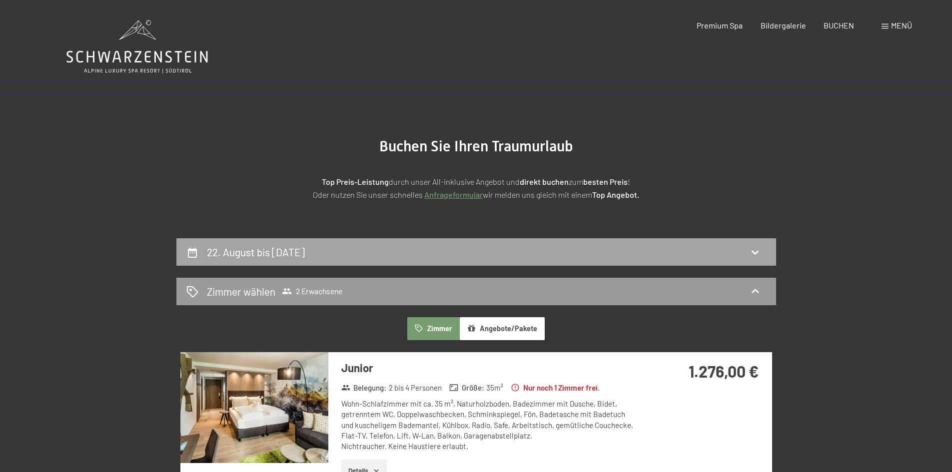
click at [235, 250] on h2 "22. August bis [DATE]" at bounding box center [256, 252] width 98 height 12
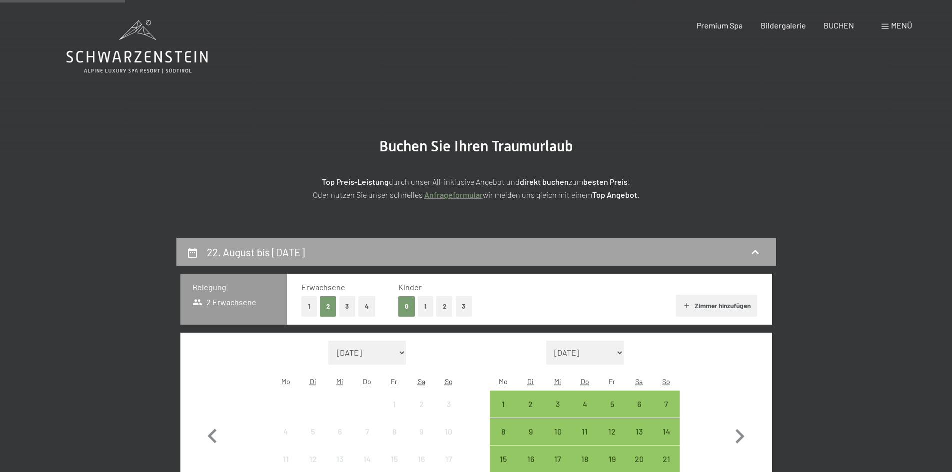
scroll to position [238, 0]
